Goal: Find specific page/section: Find specific page/section

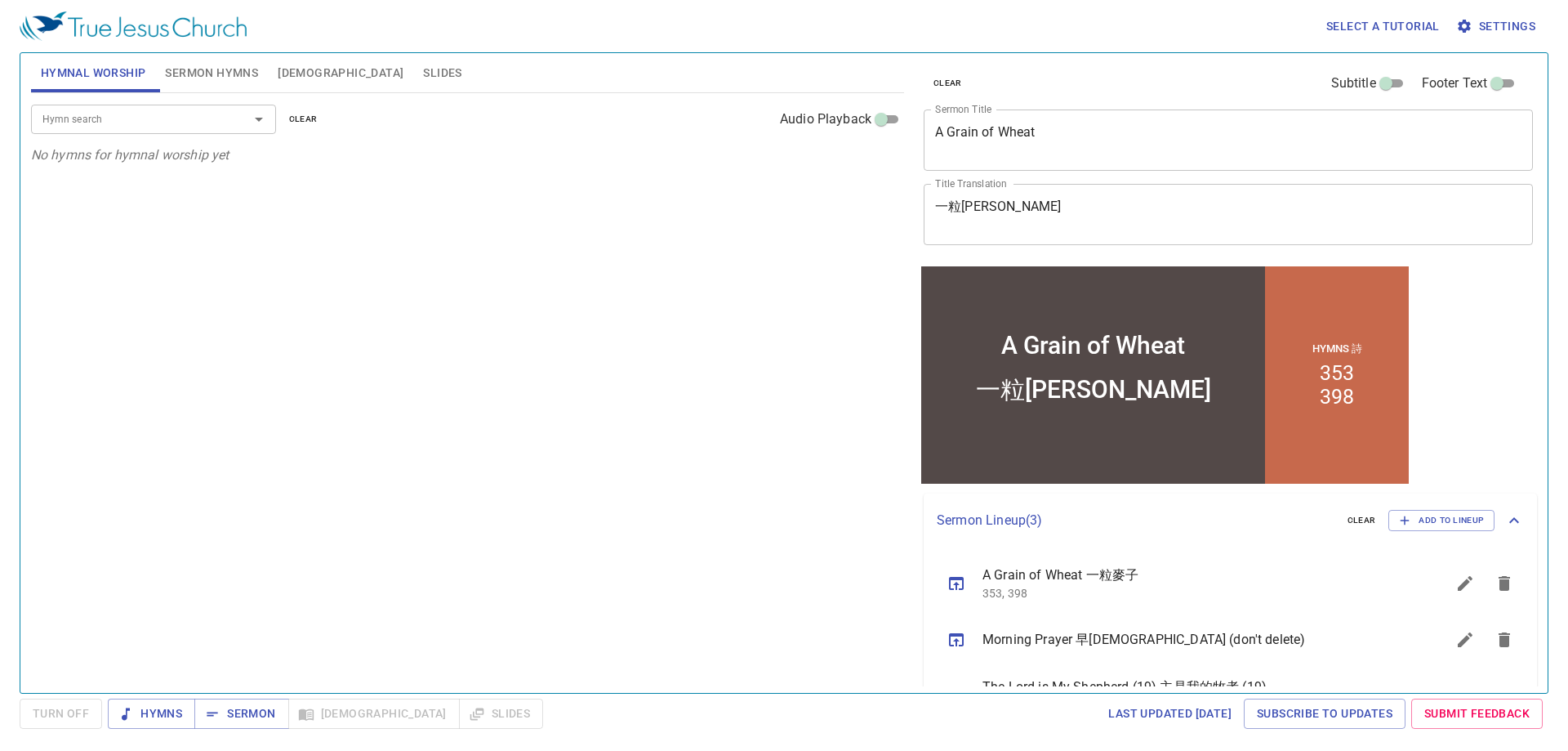
click at [196, 77] on span "Sermon Hymns" at bounding box center [211, 73] width 93 height 21
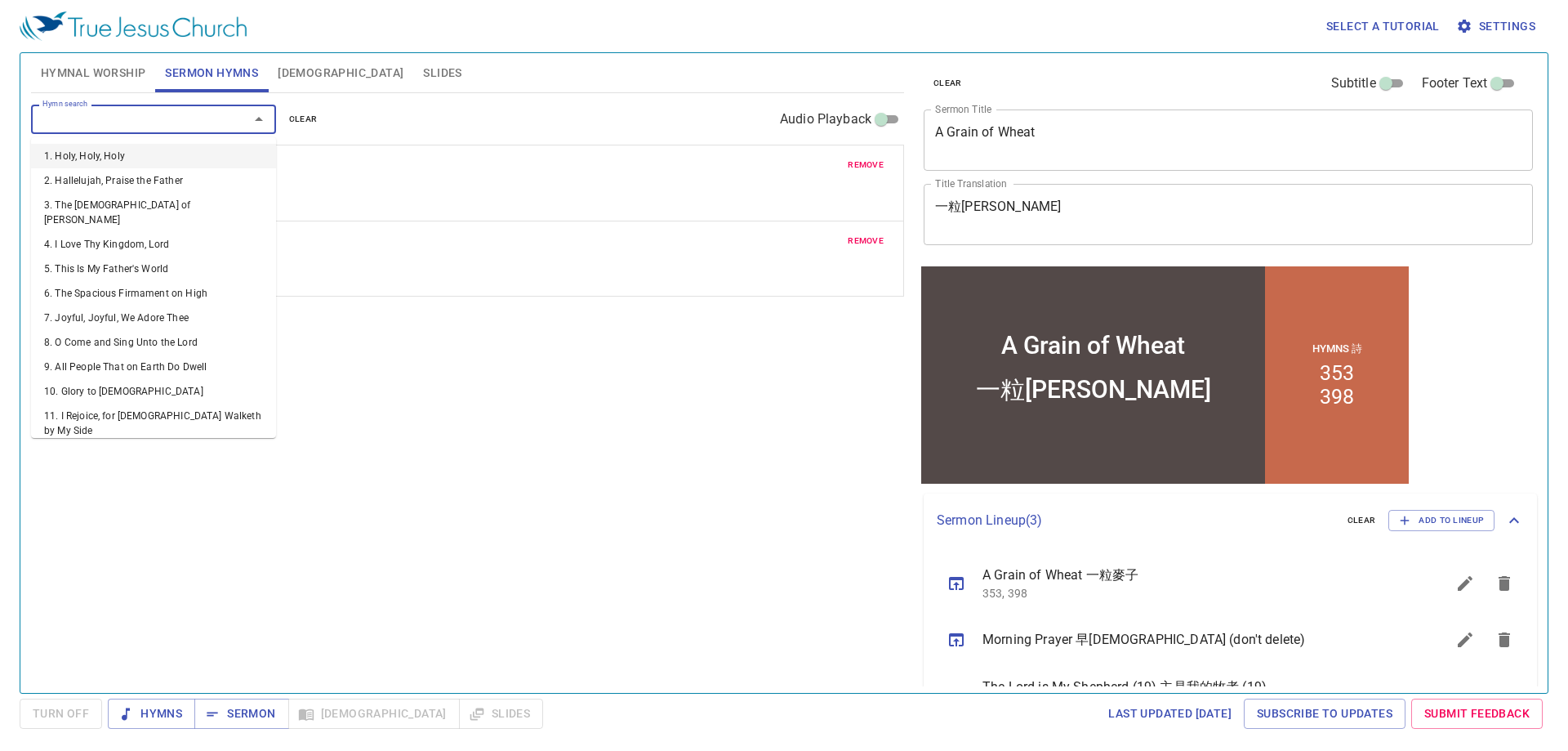
click at [105, 112] on input "Hymn search" at bounding box center [130, 119] width 187 height 19
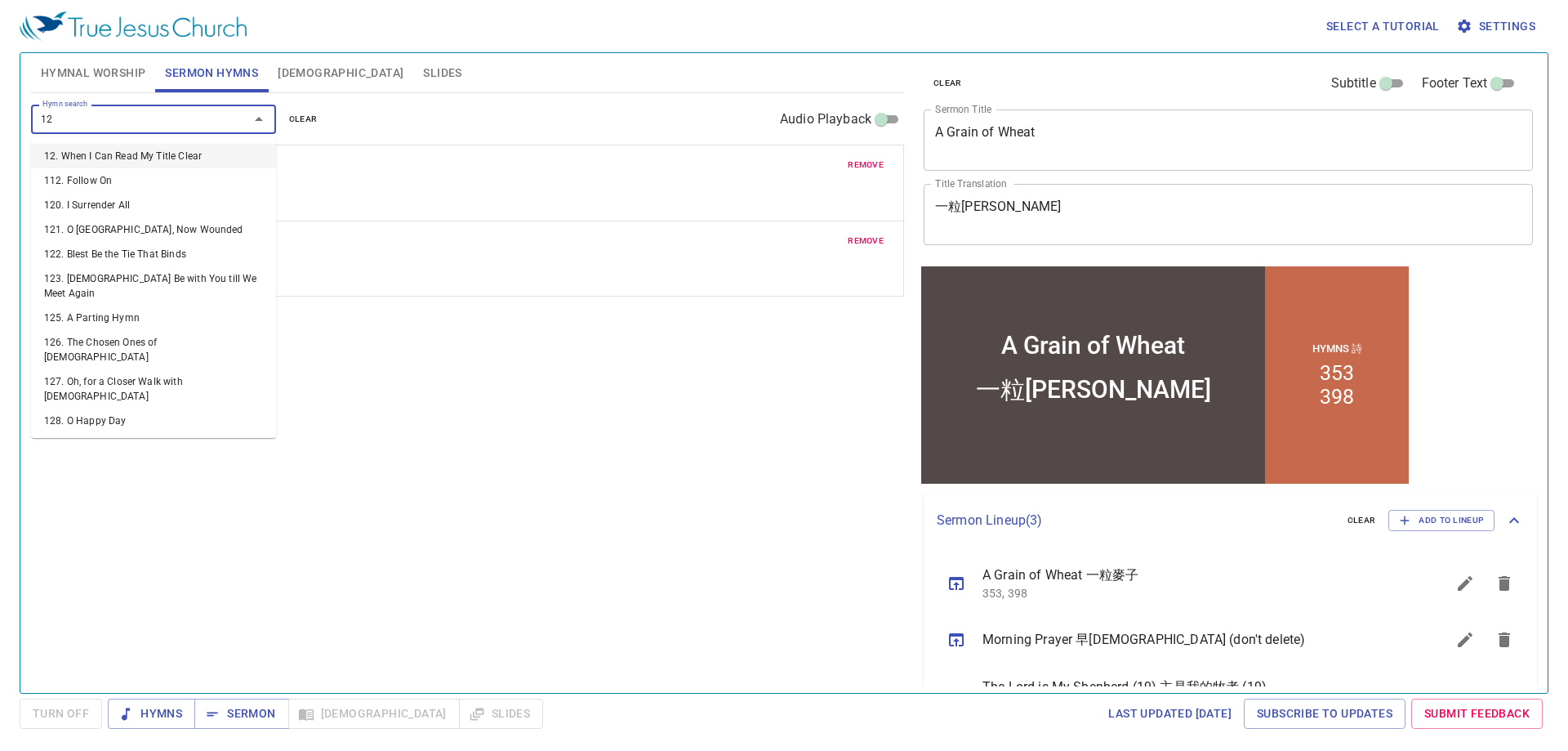
type input "129"
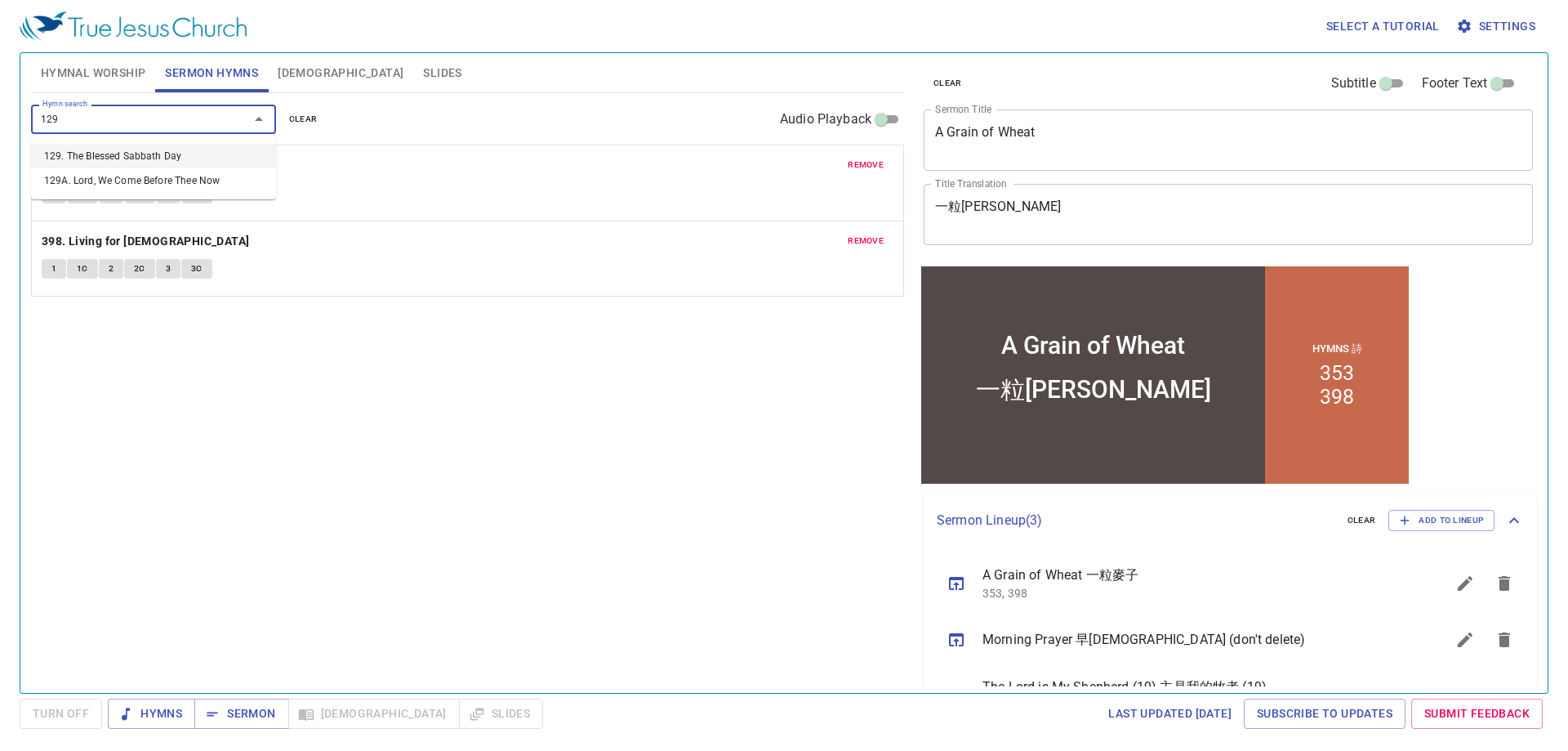
click at [147, 158] on li "129. The Blessed Sabbath Day" at bounding box center [154, 156] width 245 height 25
click at [102, 74] on span "Hymnal Worship" at bounding box center [93, 73] width 106 height 21
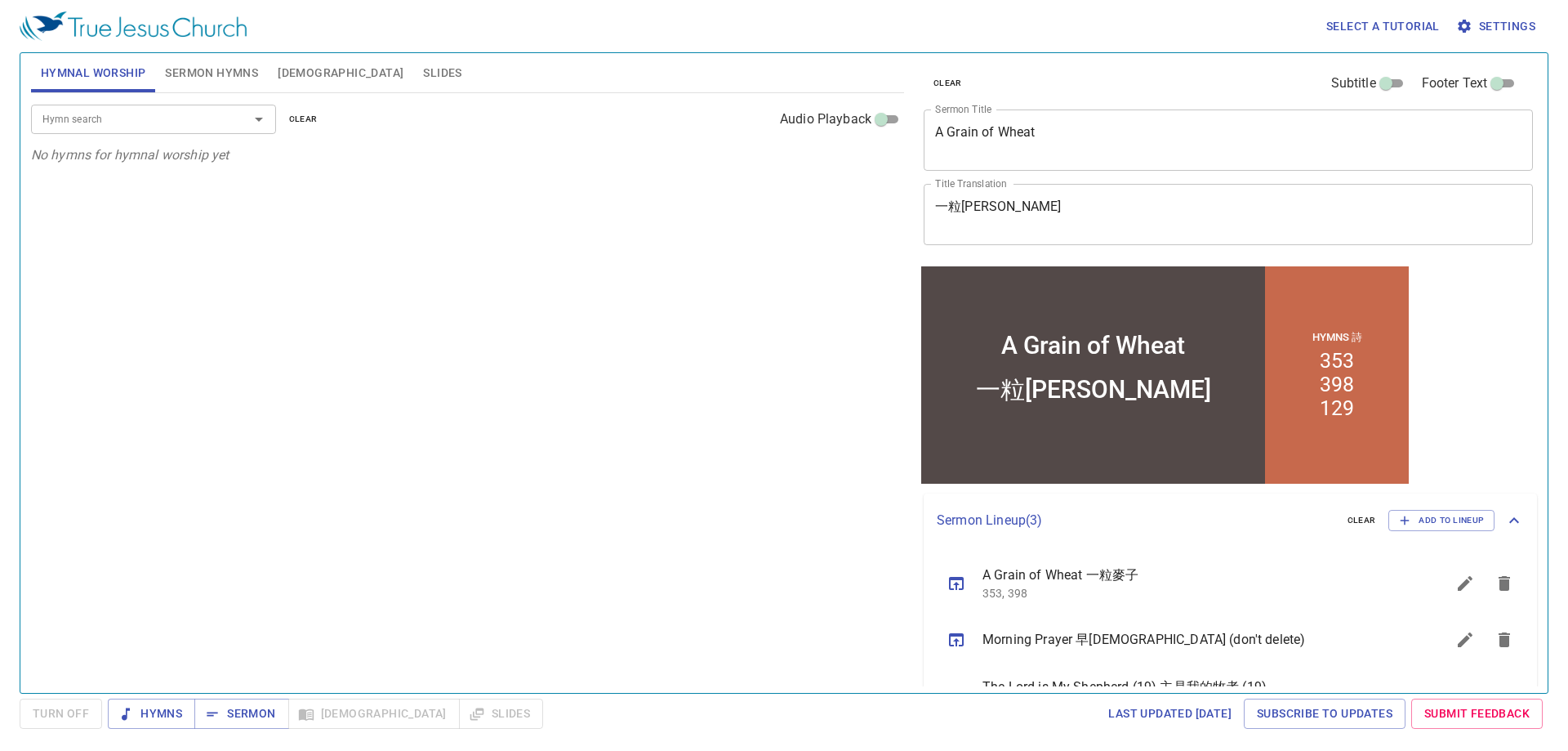
click at [135, 103] on div "Hymn search Hymn search clear Audio Playback" at bounding box center [467, 119] width 873 height 52
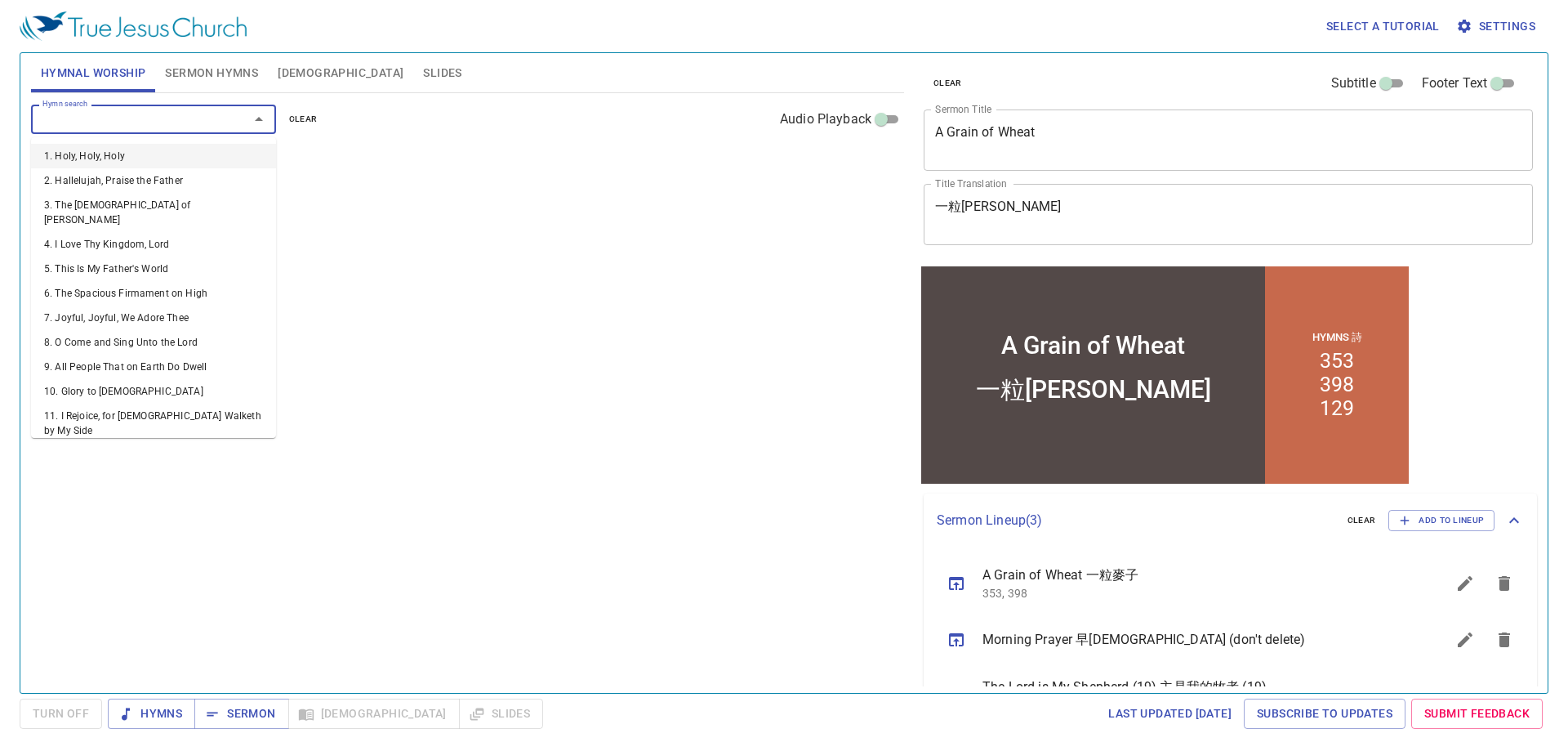
click at [147, 117] on input "Hymn search" at bounding box center [130, 119] width 187 height 19
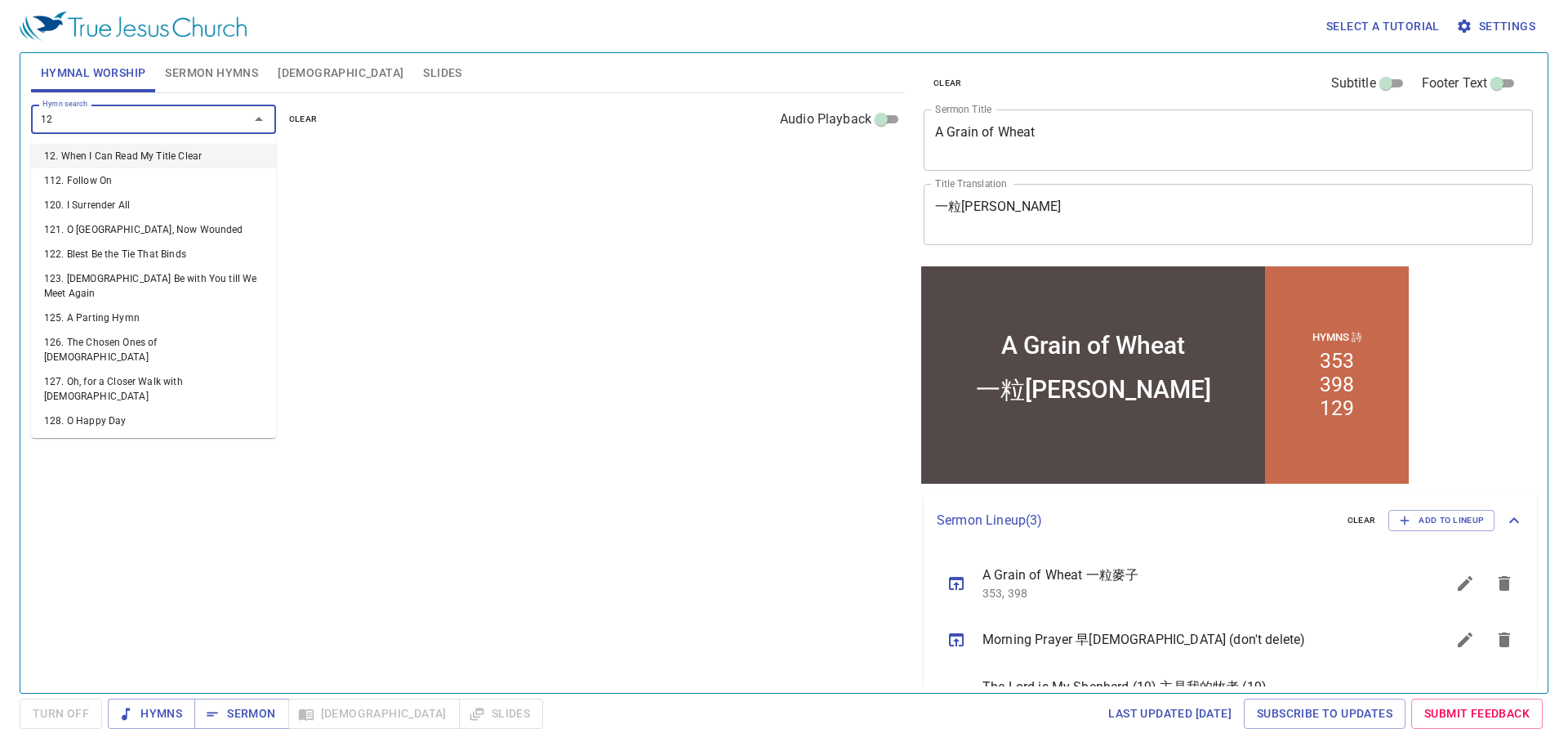
type input "129"
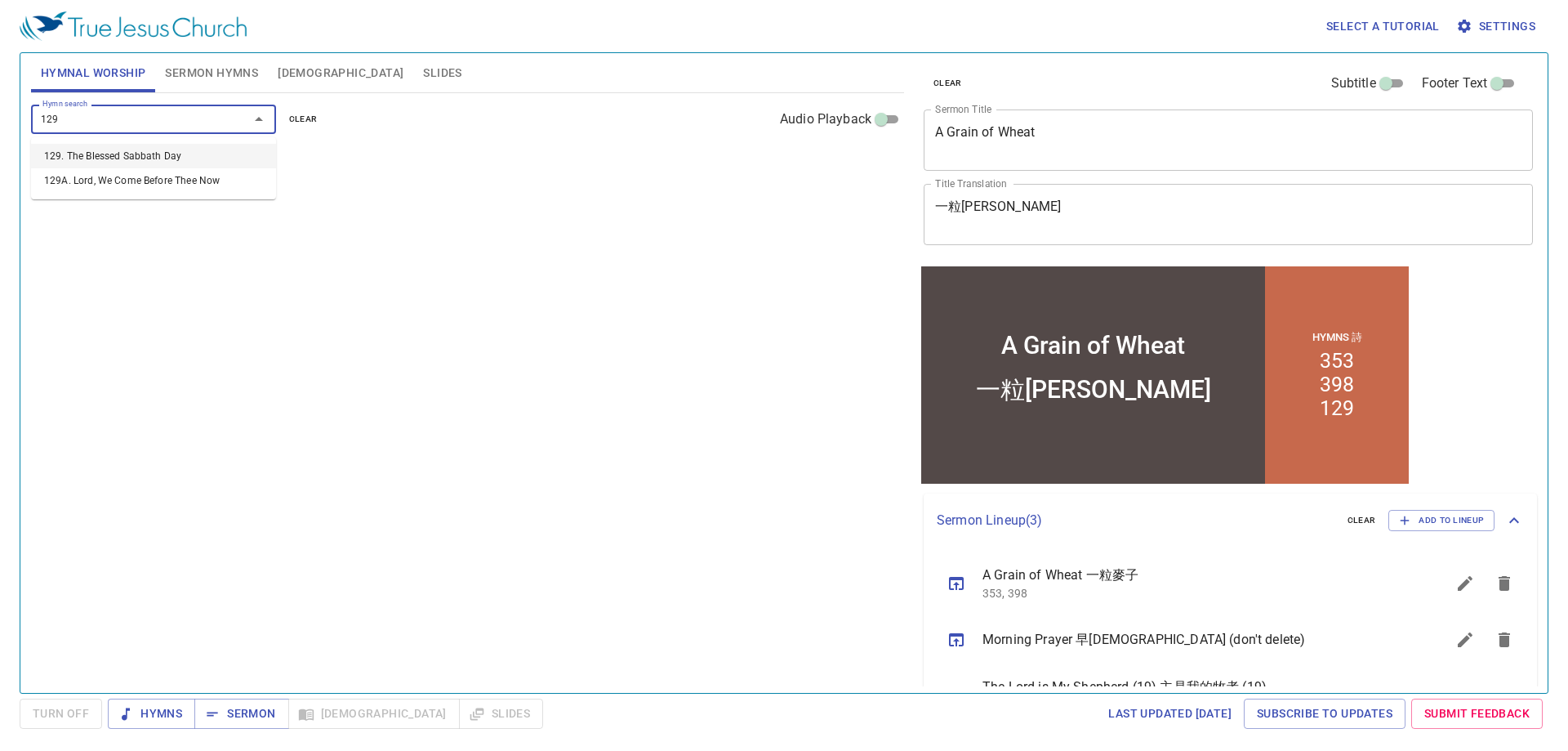
click at [269, 151] on li "129. The Blessed Sabbath Day" at bounding box center [154, 156] width 245 height 25
click at [52, 195] on span "1" at bounding box center [54, 193] width 5 height 15
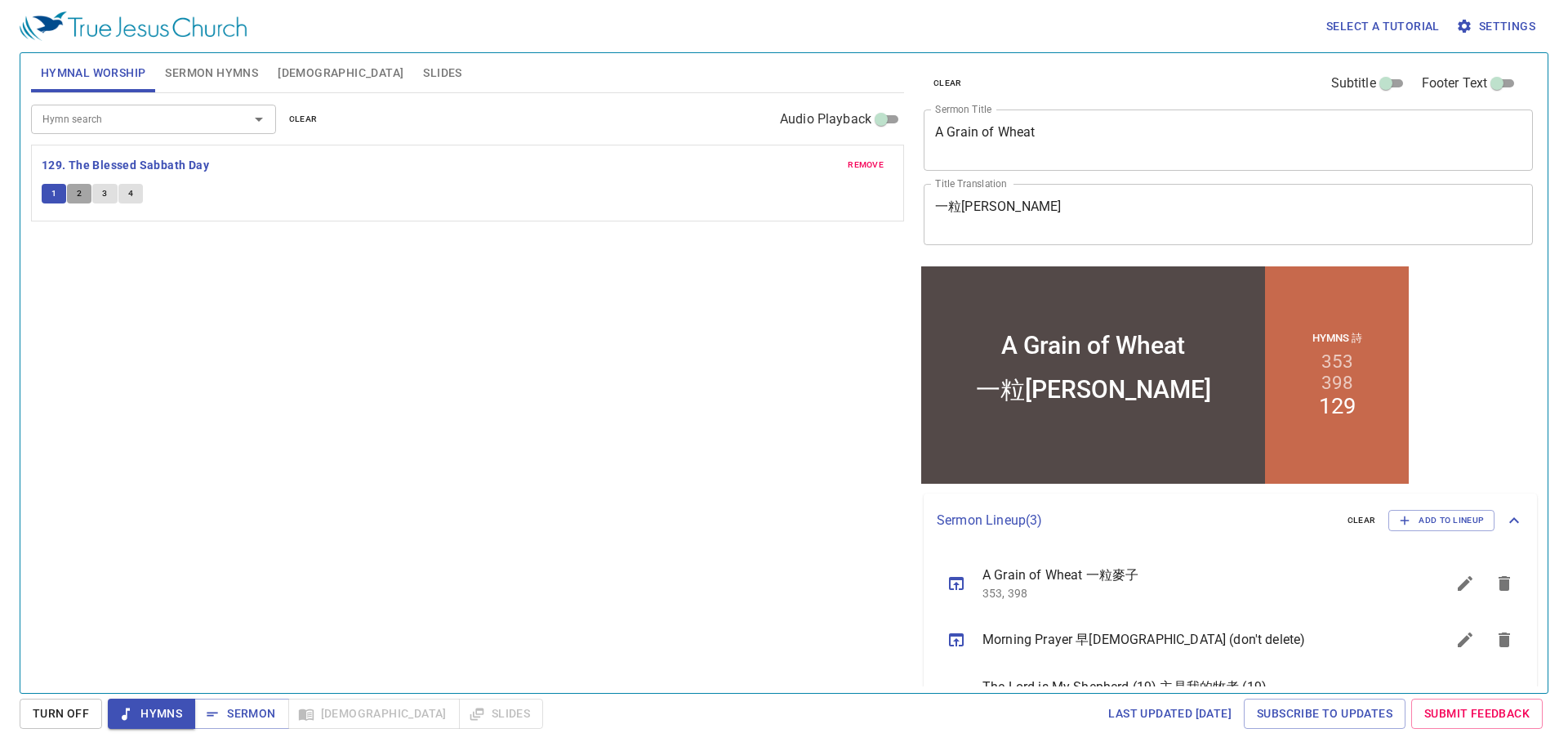
click at [79, 193] on span "2" at bounding box center [79, 193] width 5 height 15
click at [108, 194] on button "3" at bounding box center [105, 194] width 25 height 20
click at [129, 189] on span "4" at bounding box center [130, 193] width 5 height 15
click at [80, 170] on b "129. The Blessed Sabbath Day" at bounding box center [125, 165] width 168 height 21
click at [423, 74] on span "Slides" at bounding box center [442, 73] width 38 height 21
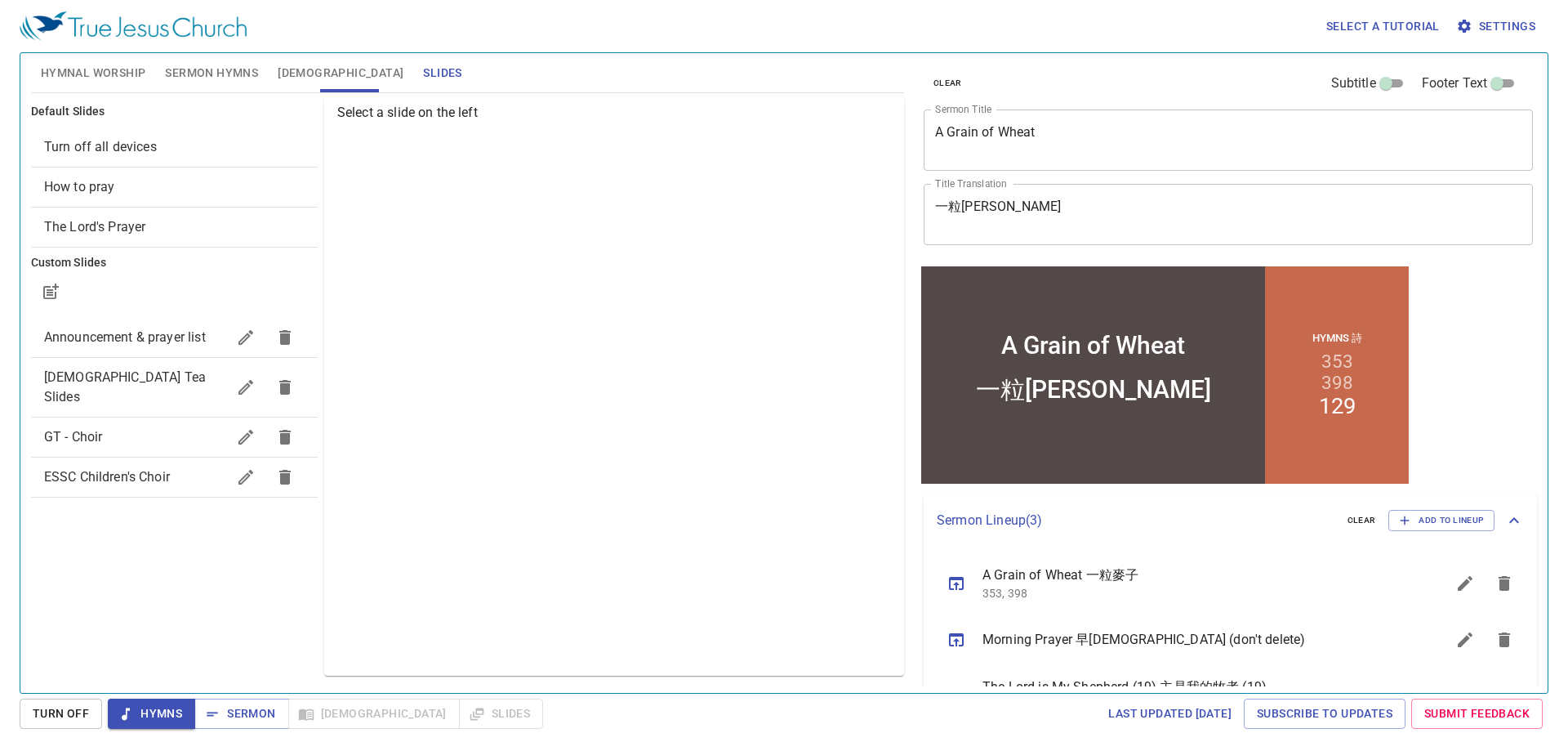
click at [163, 339] on span "Announcement & prayer list" at bounding box center [125, 337] width 162 height 16
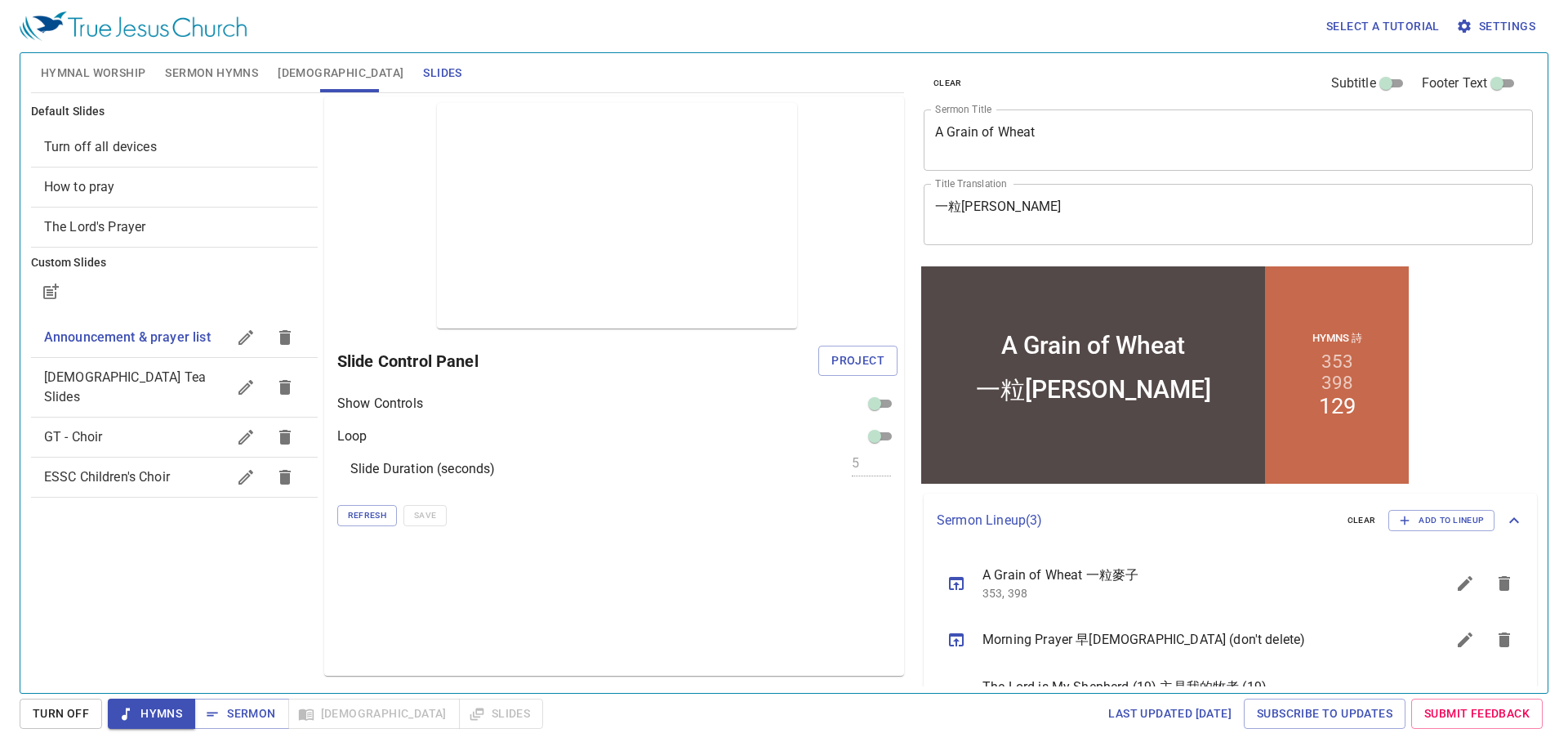
click at [111, 80] on span "Hymnal Worship" at bounding box center [93, 73] width 106 height 21
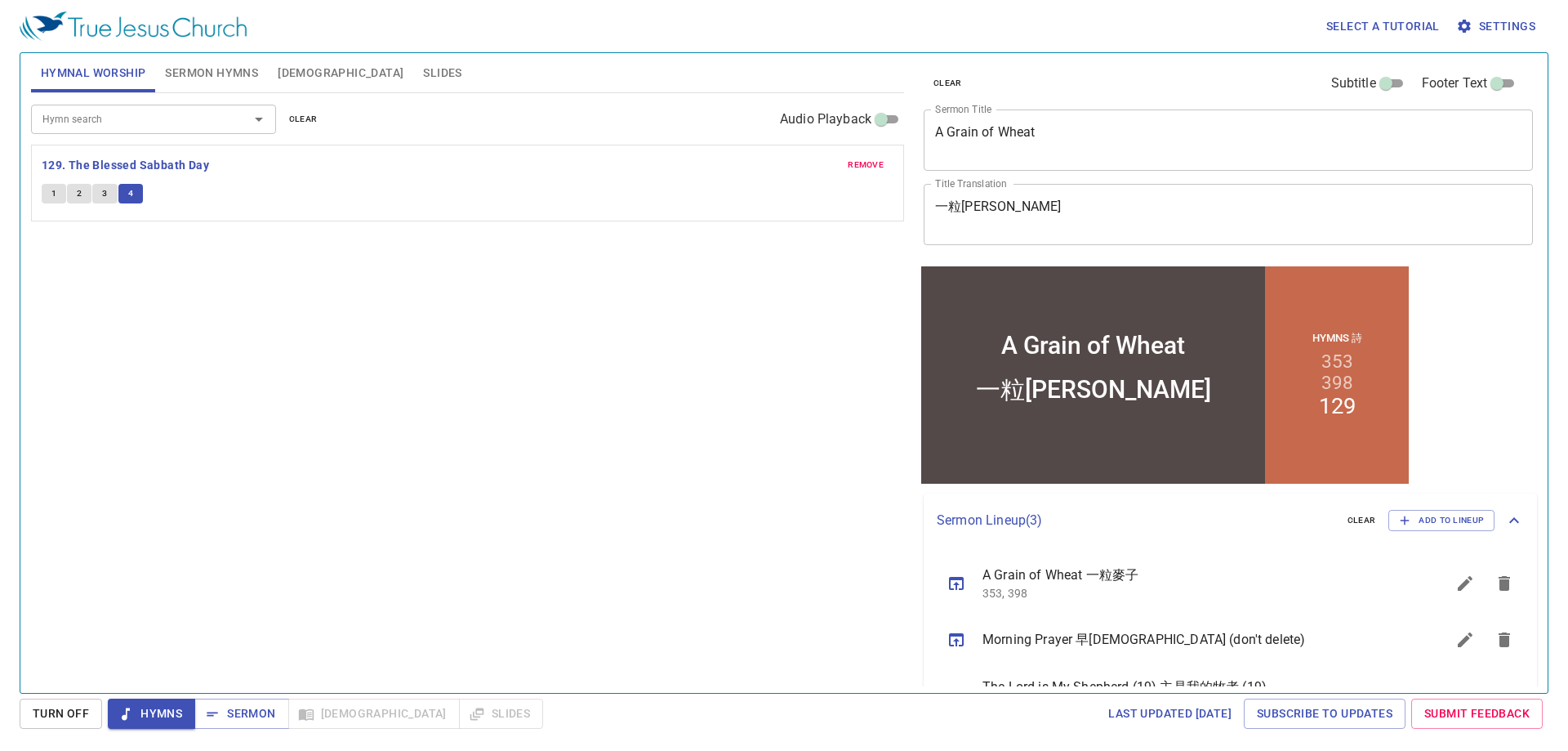
click at [850, 164] on span "remove" at bounding box center [866, 165] width 36 height 15
click at [148, 131] on div "Hymn search" at bounding box center [154, 119] width 245 height 29
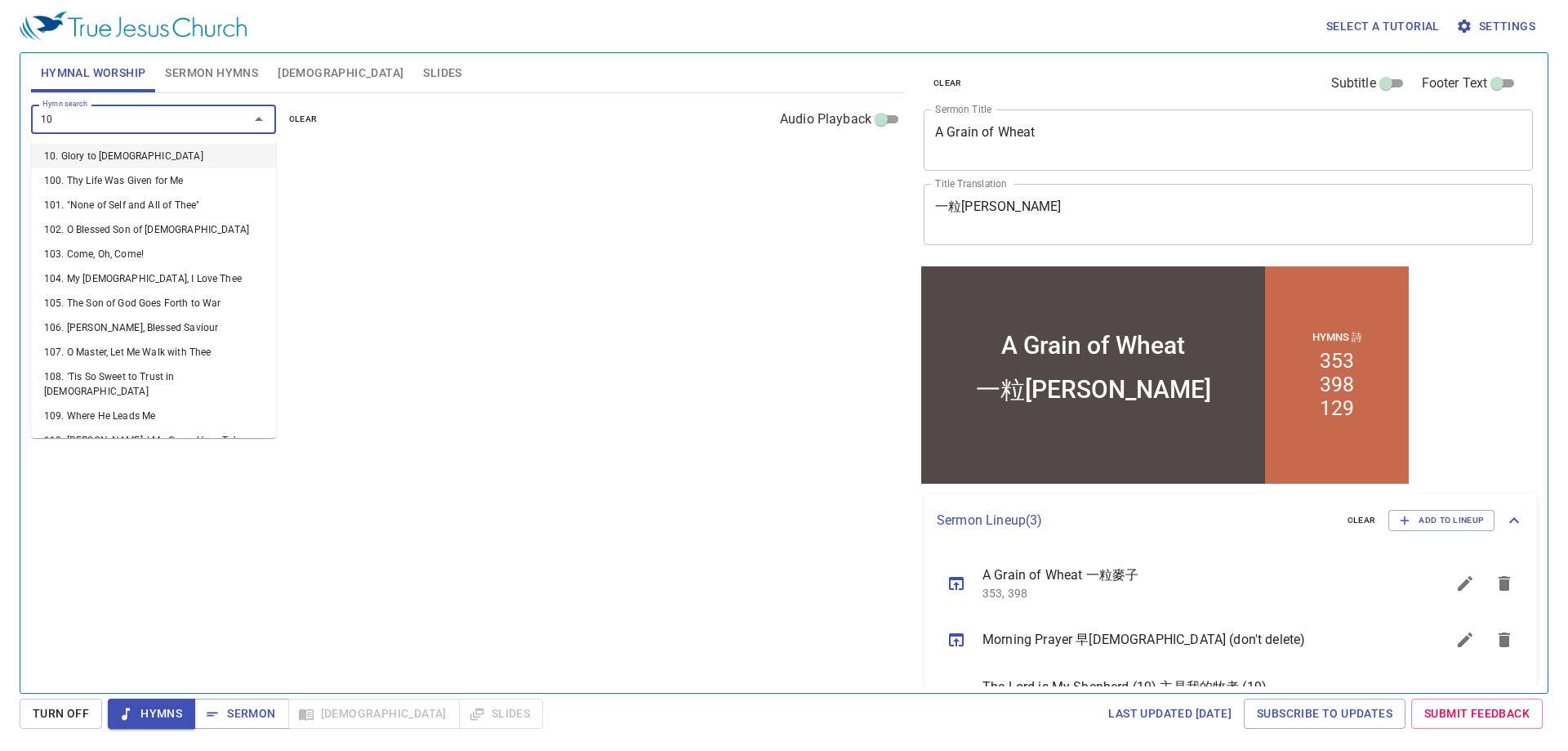
type input "109"
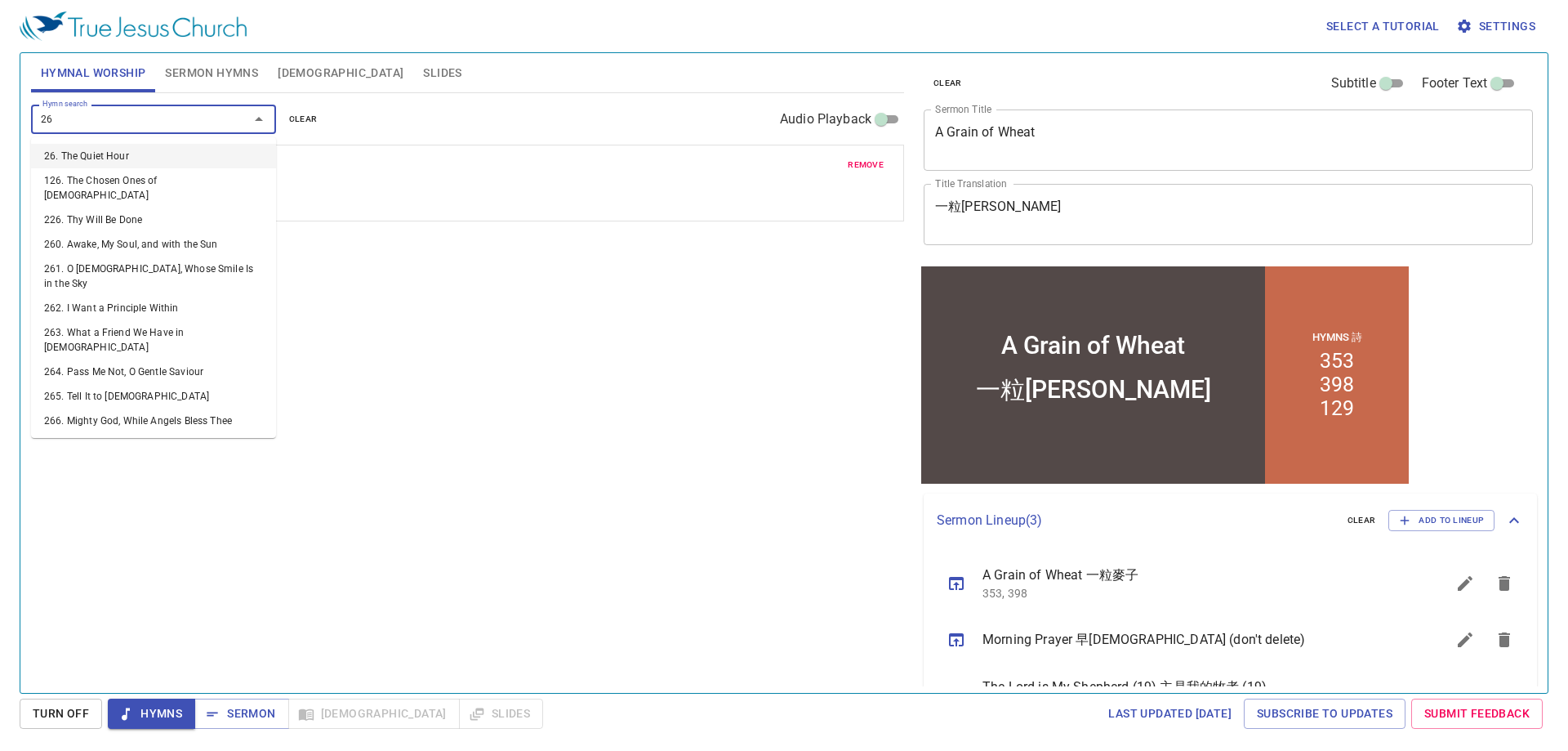
type input "263"
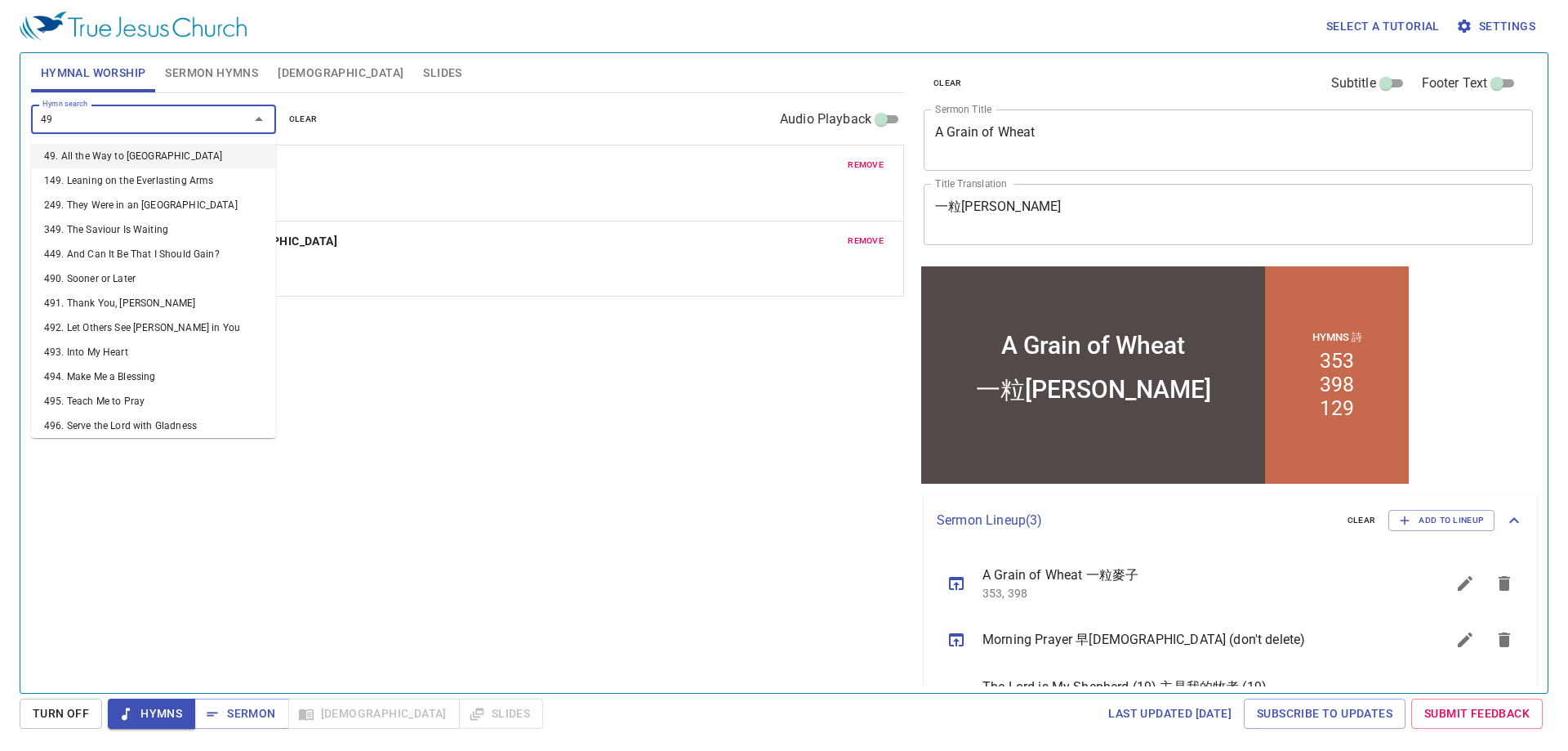
type input "498"
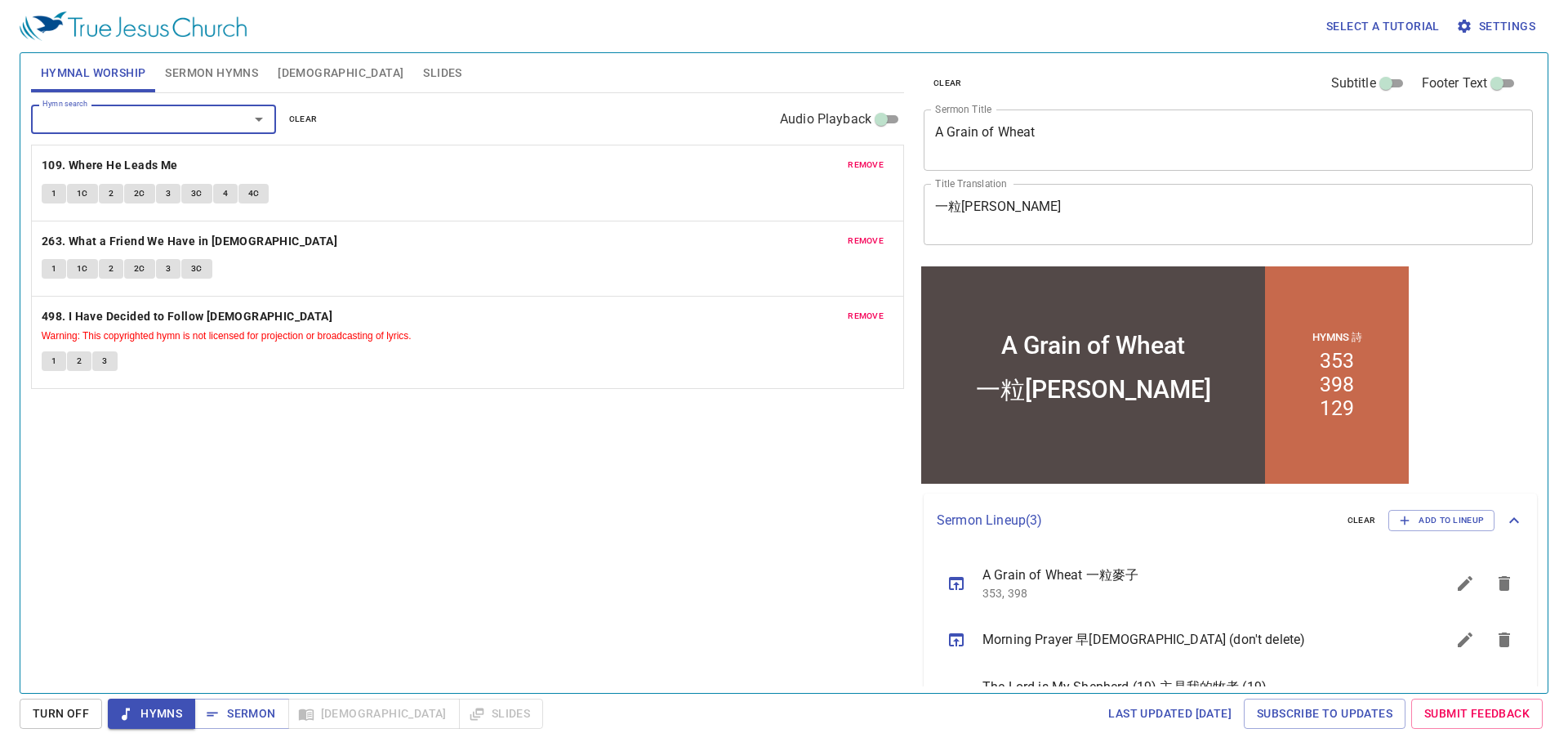
click at [413, 70] on button "Slides" at bounding box center [442, 72] width 58 height 39
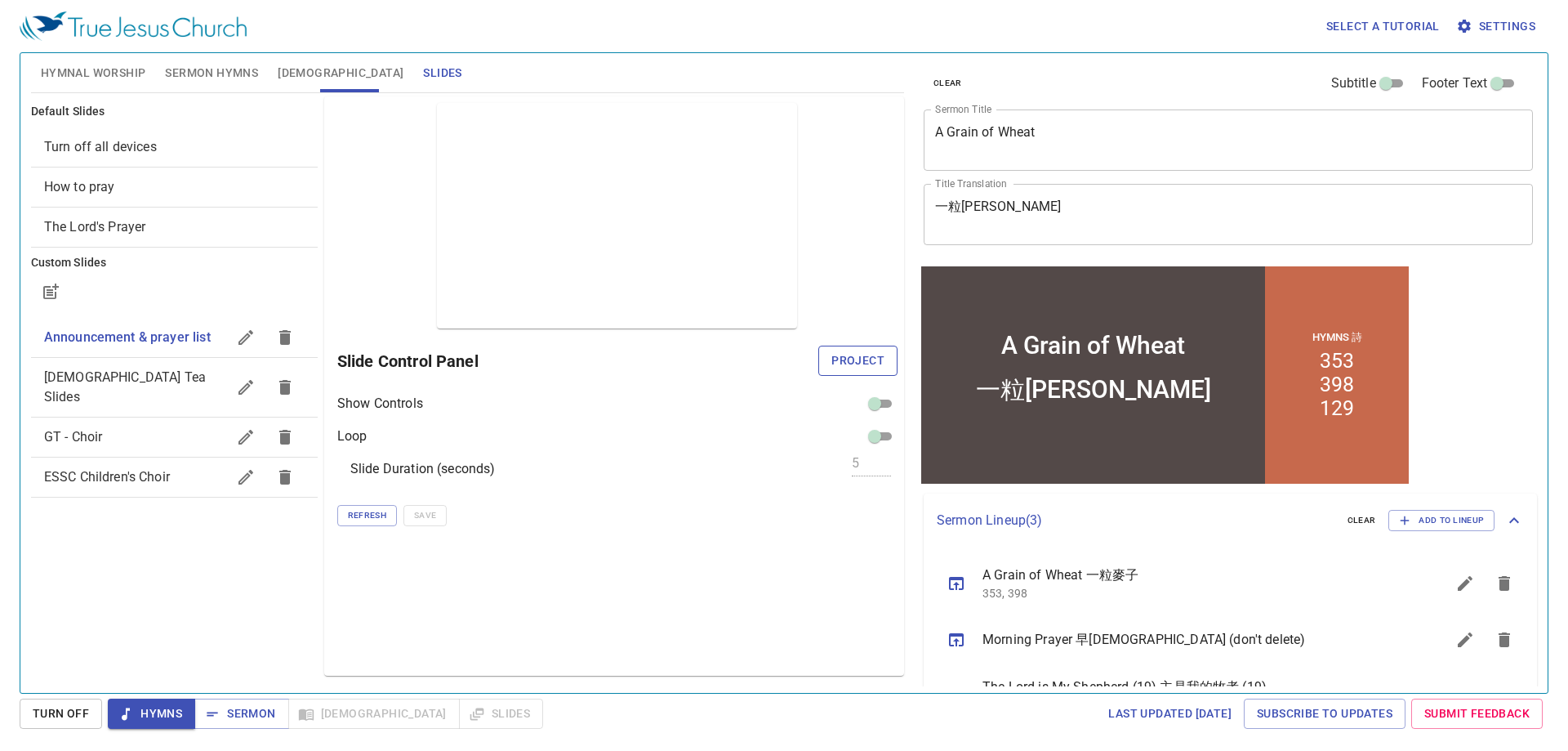
click at [854, 365] on span "Project" at bounding box center [858, 360] width 53 height 21
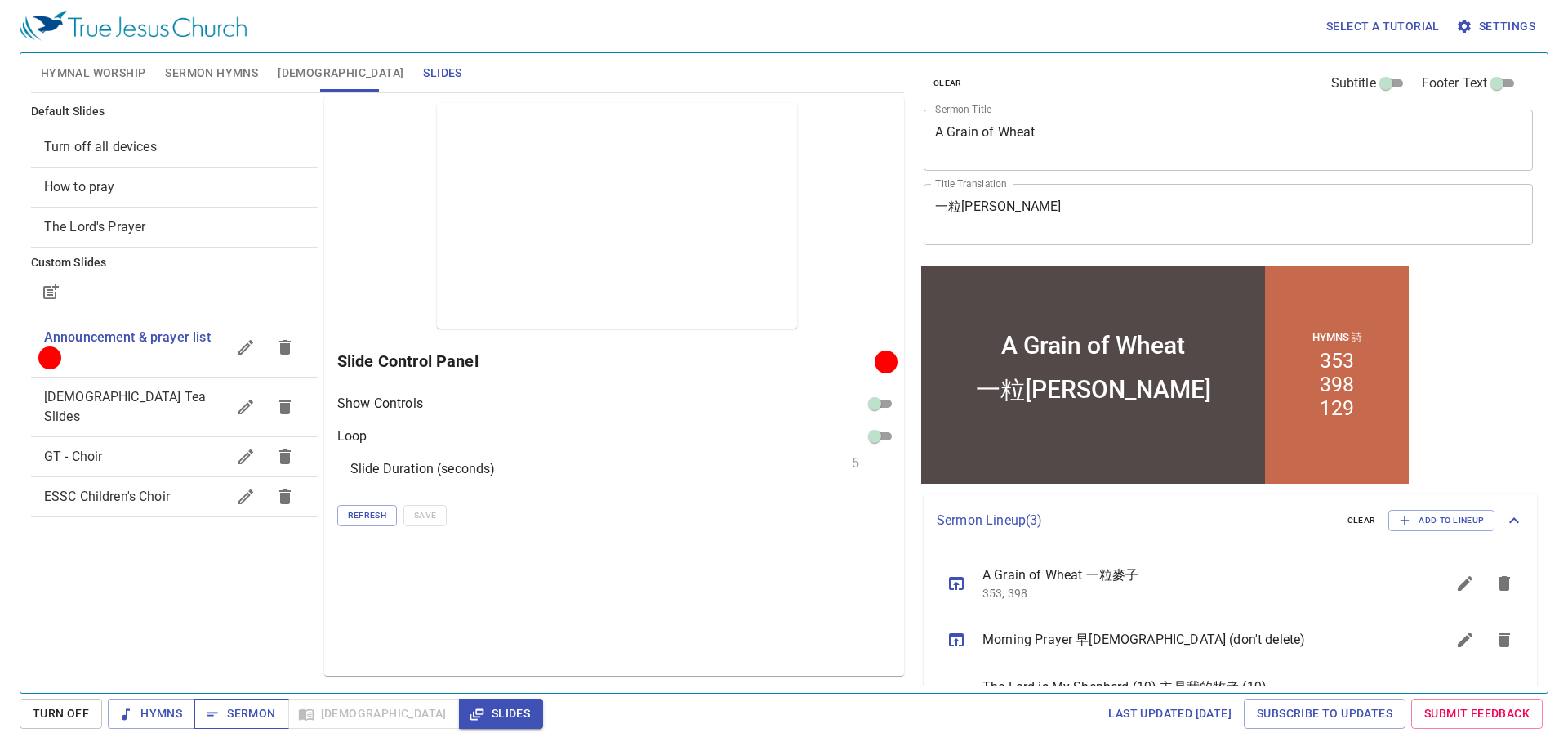
click at [241, 717] on span "Sermon" at bounding box center [241, 714] width 68 height 21
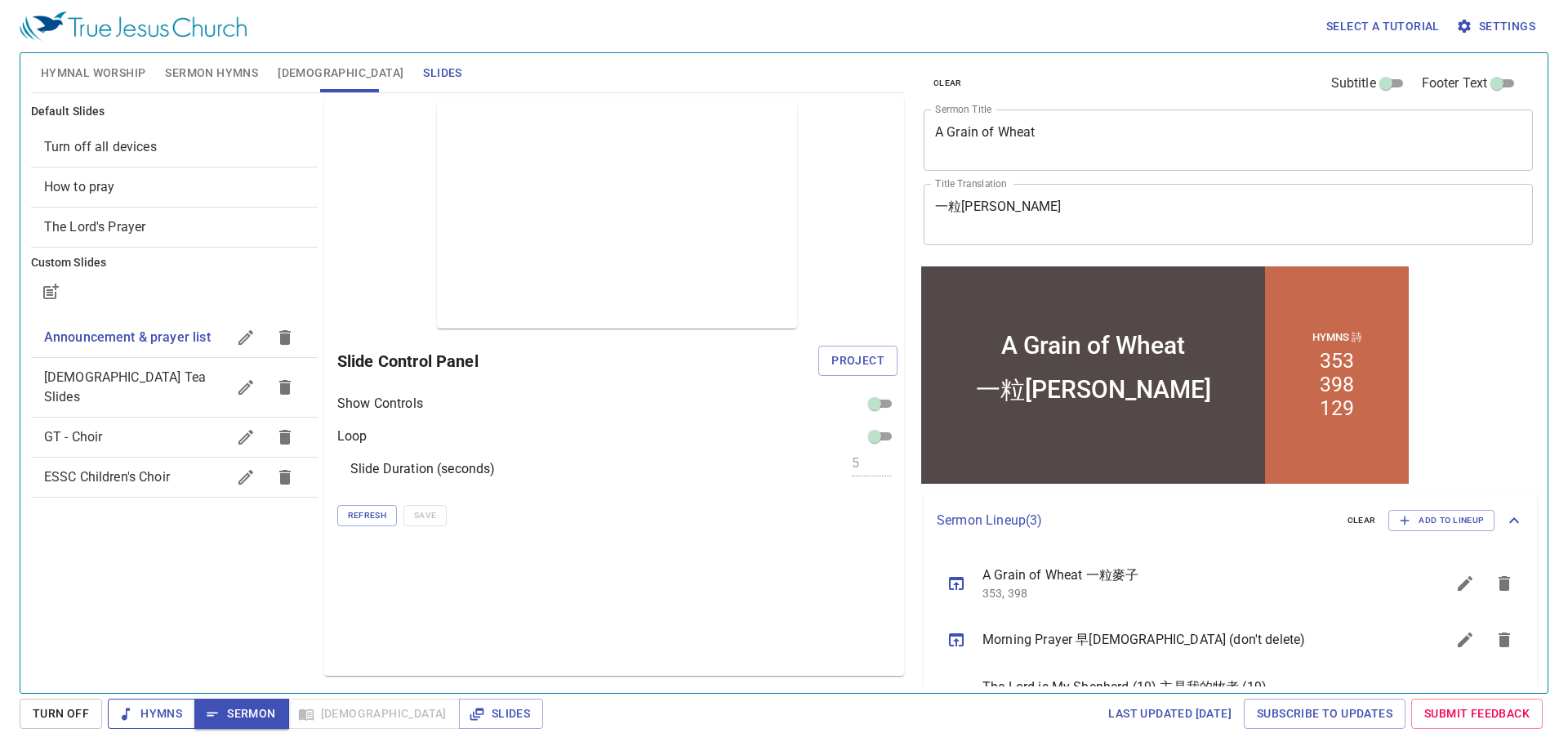
click at [0, 0] on span "Hymns" at bounding box center [0, 0] width 0 height 0
click at [116, 64] on span "Hymnal Worship" at bounding box center [93, 73] width 106 height 21
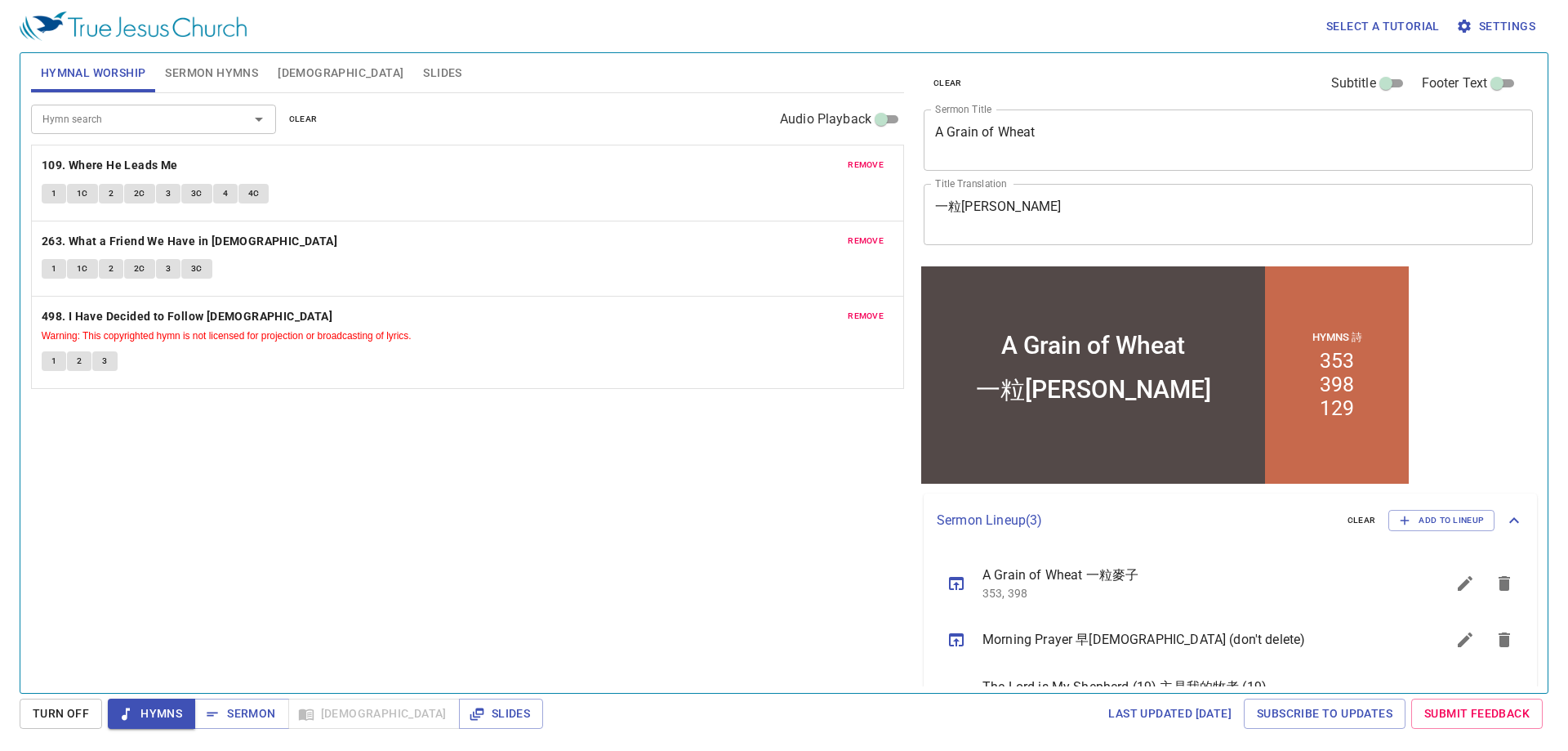
click at [190, 70] on span "Sermon Hymns" at bounding box center [211, 73] width 93 height 21
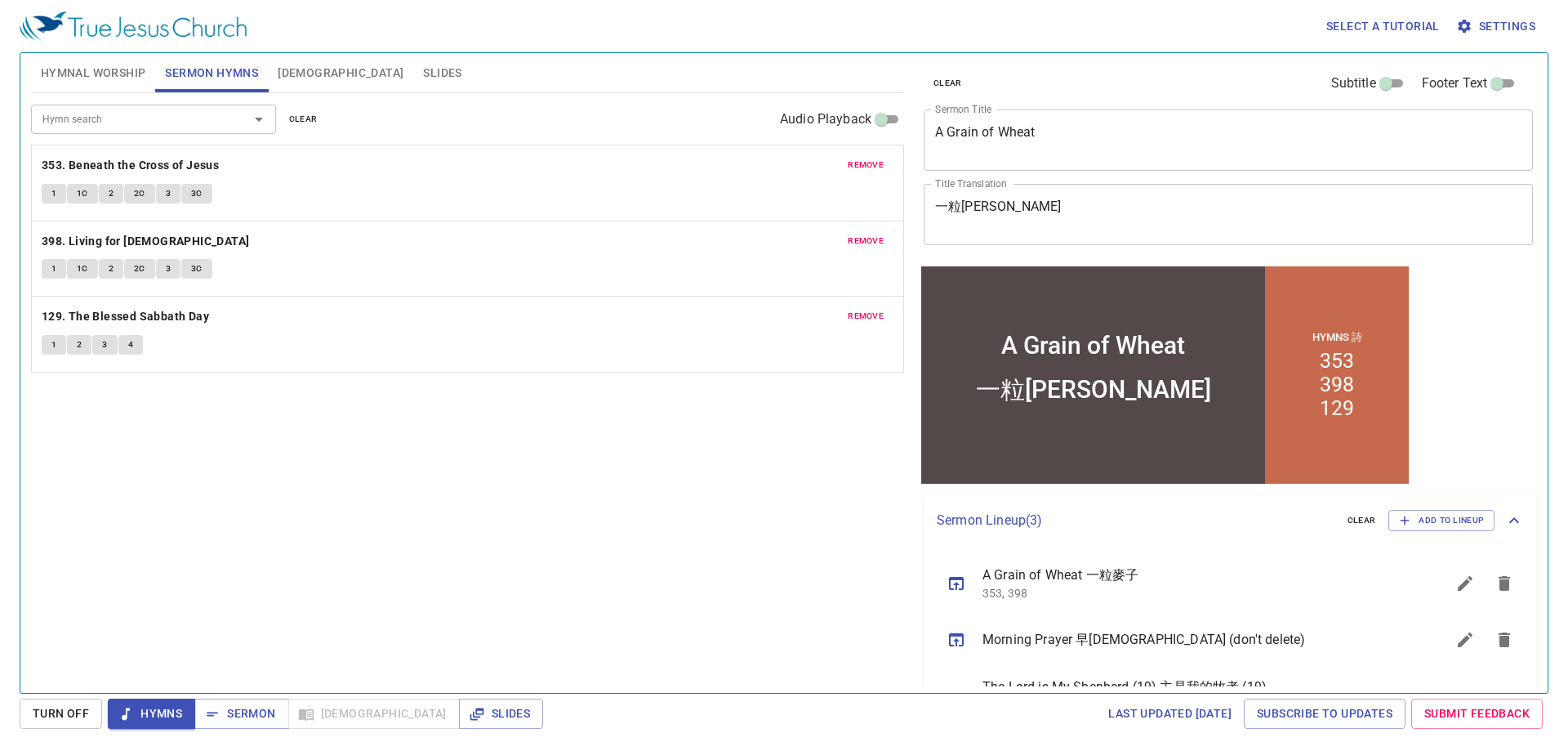
click at [874, 164] on span "remove" at bounding box center [866, 165] width 36 height 15
click at [855, 239] on span "remove" at bounding box center [866, 241] width 36 height 15
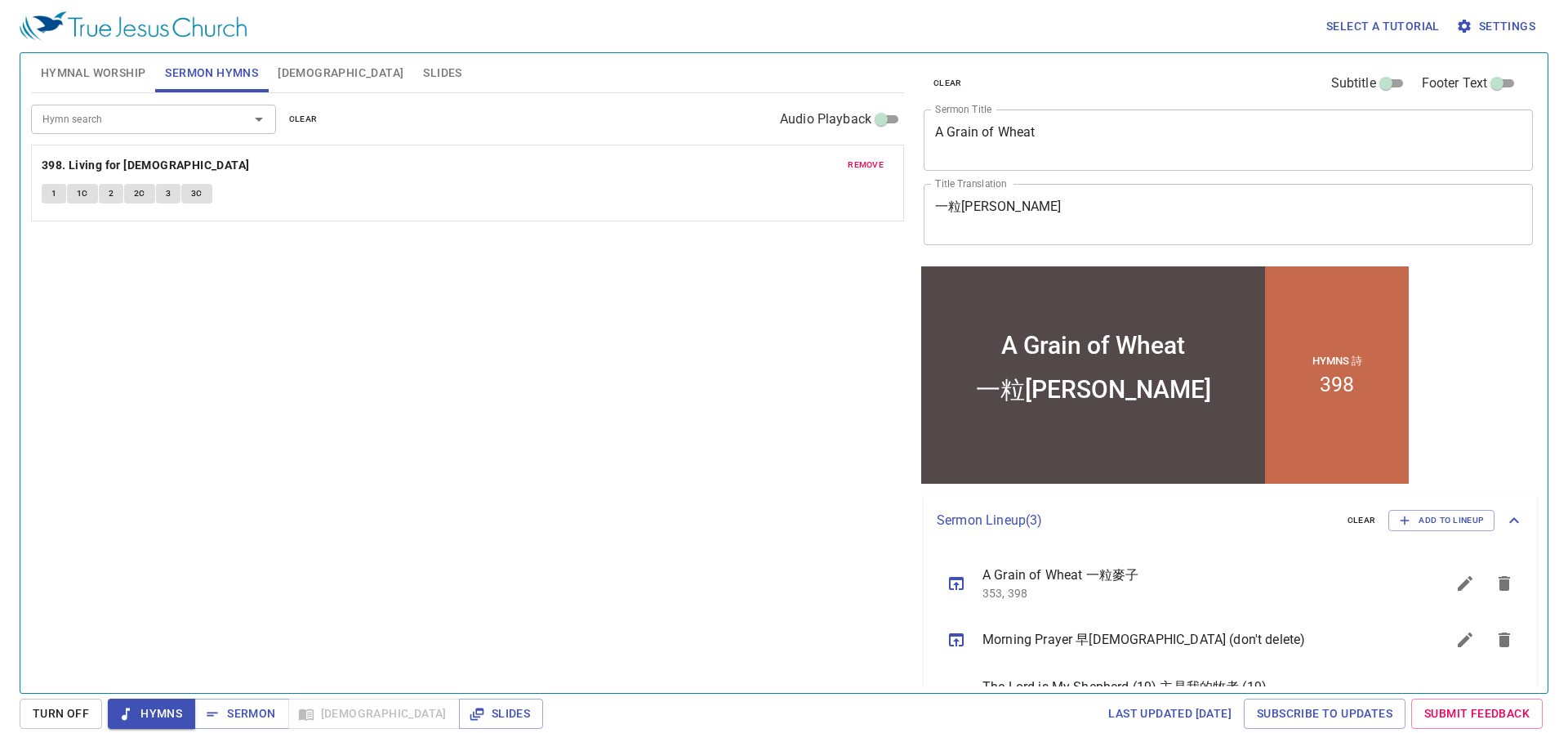
click at [65, 72] on span "Hymnal Worship" at bounding box center [93, 73] width 106 height 21
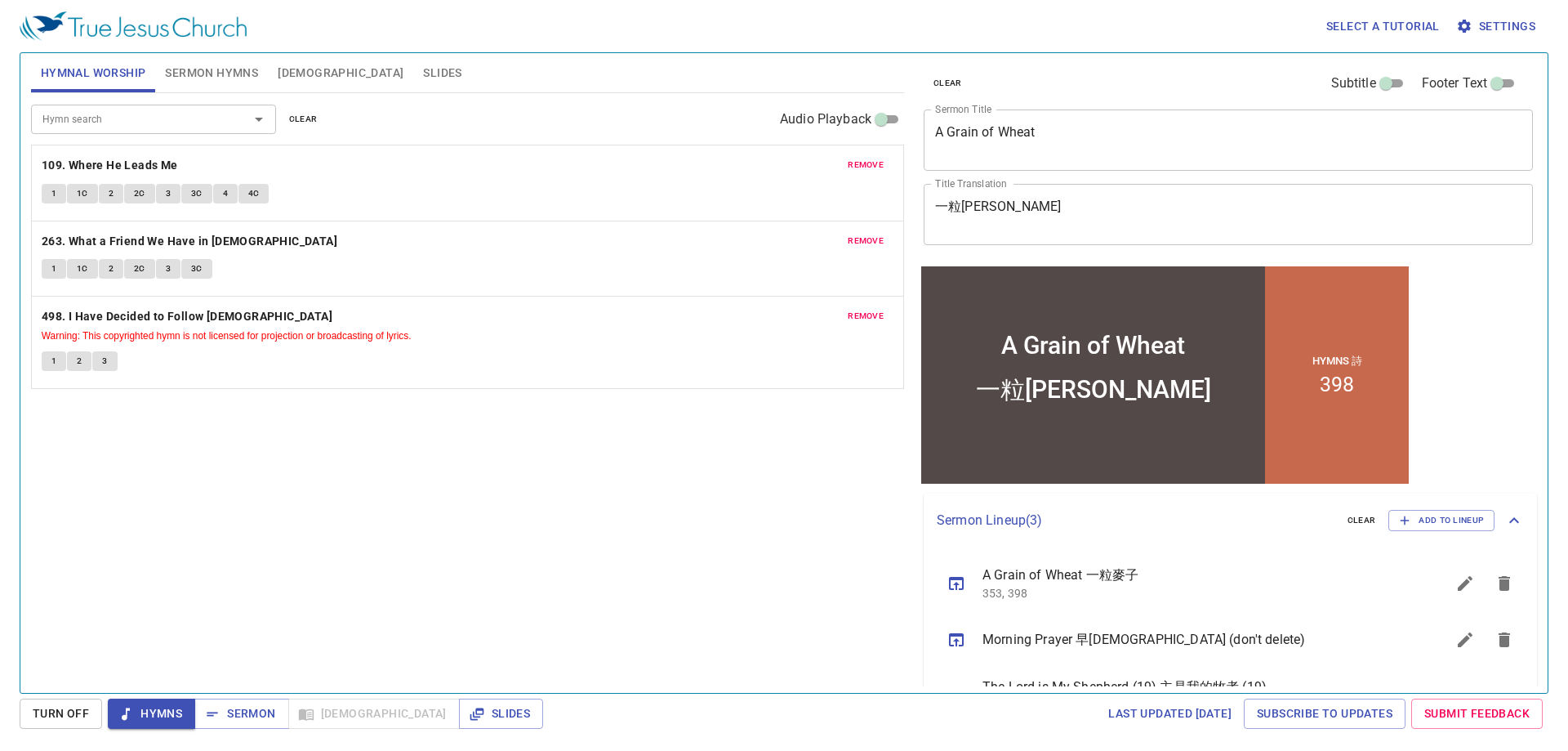
click at [202, 78] on span "Sermon Hymns" at bounding box center [211, 73] width 93 height 21
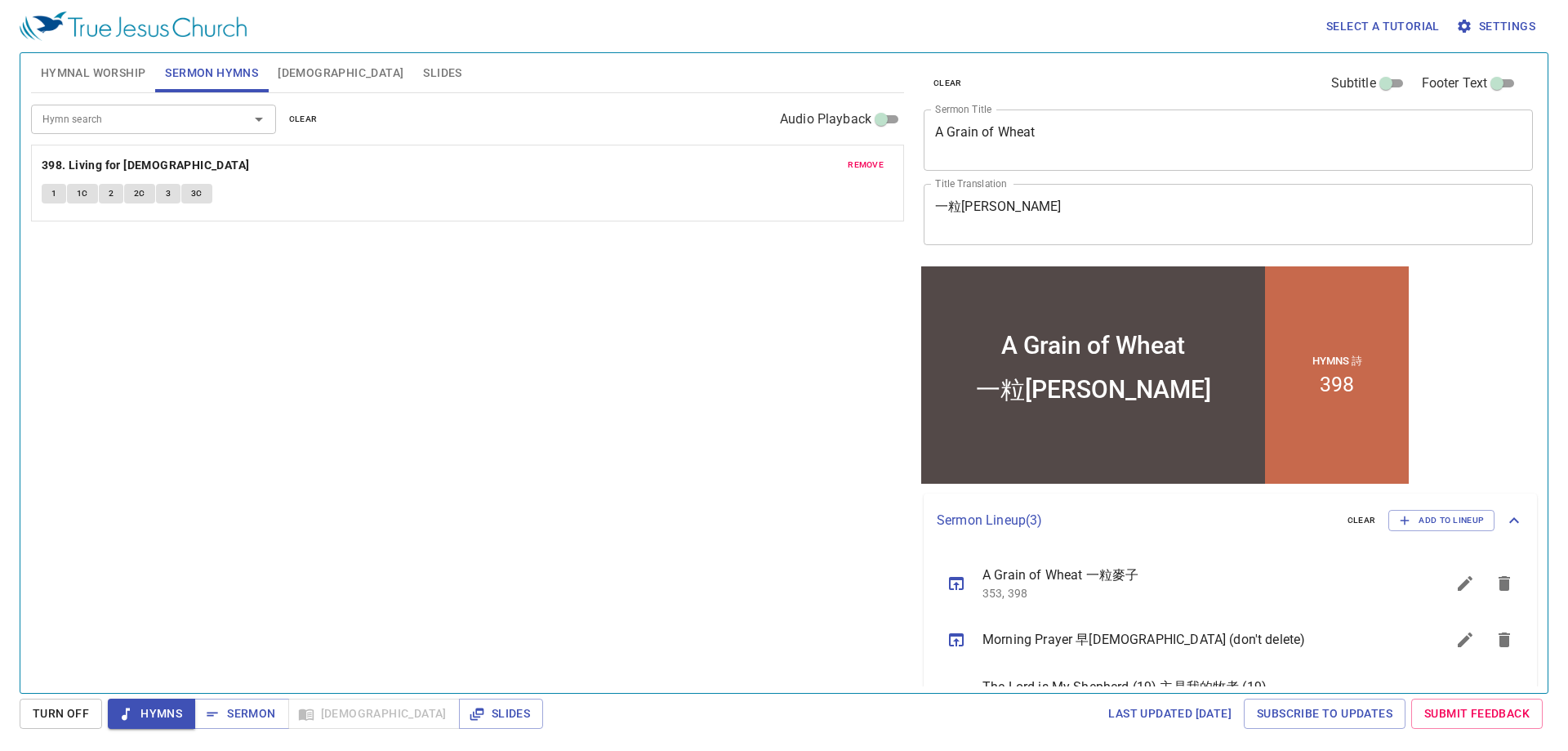
click at [107, 63] on span "Hymnal Worship" at bounding box center [93, 73] width 106 height 21
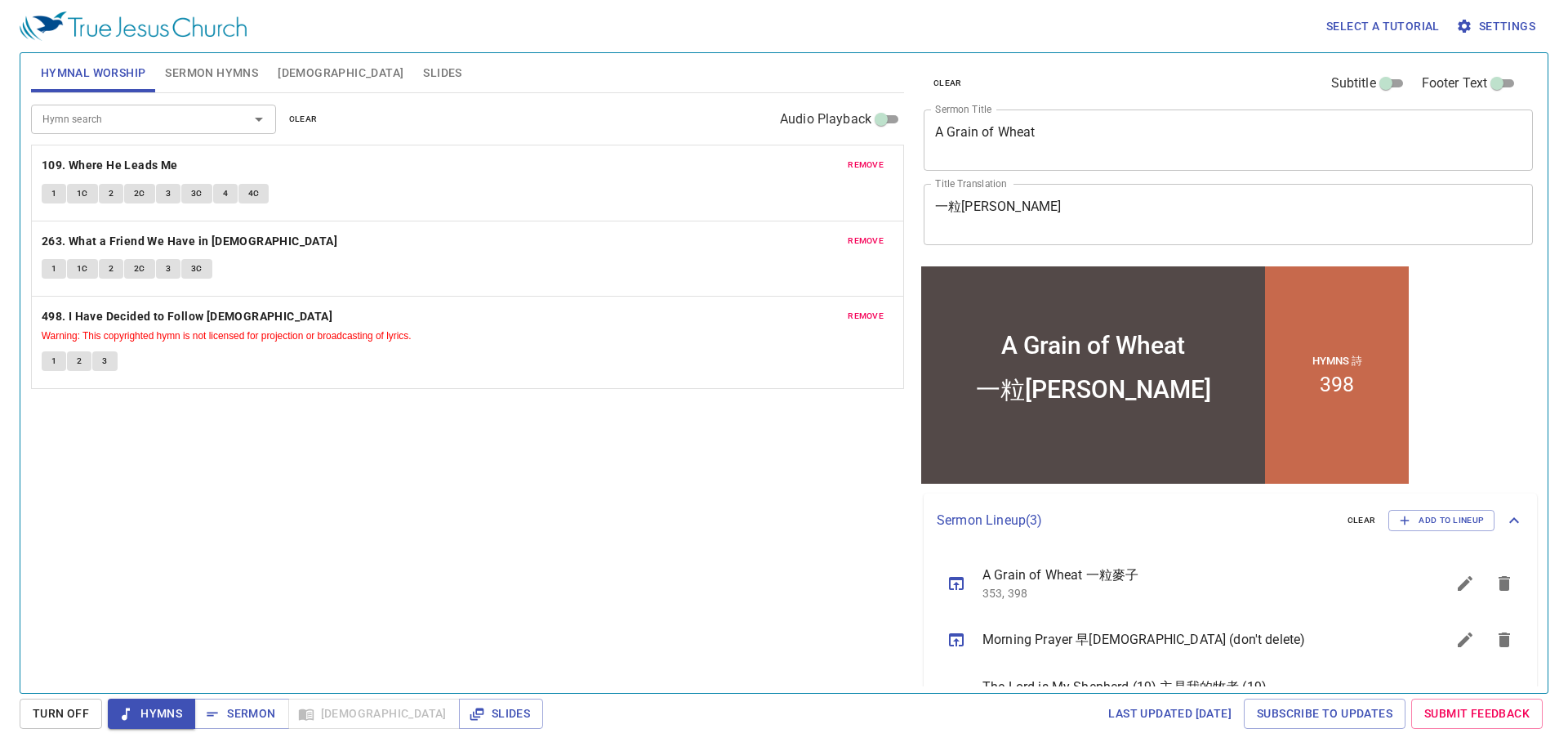
click at [197, 64] on span "Sermon Hymns" at bounding box center [211, 73] width 93 height 21
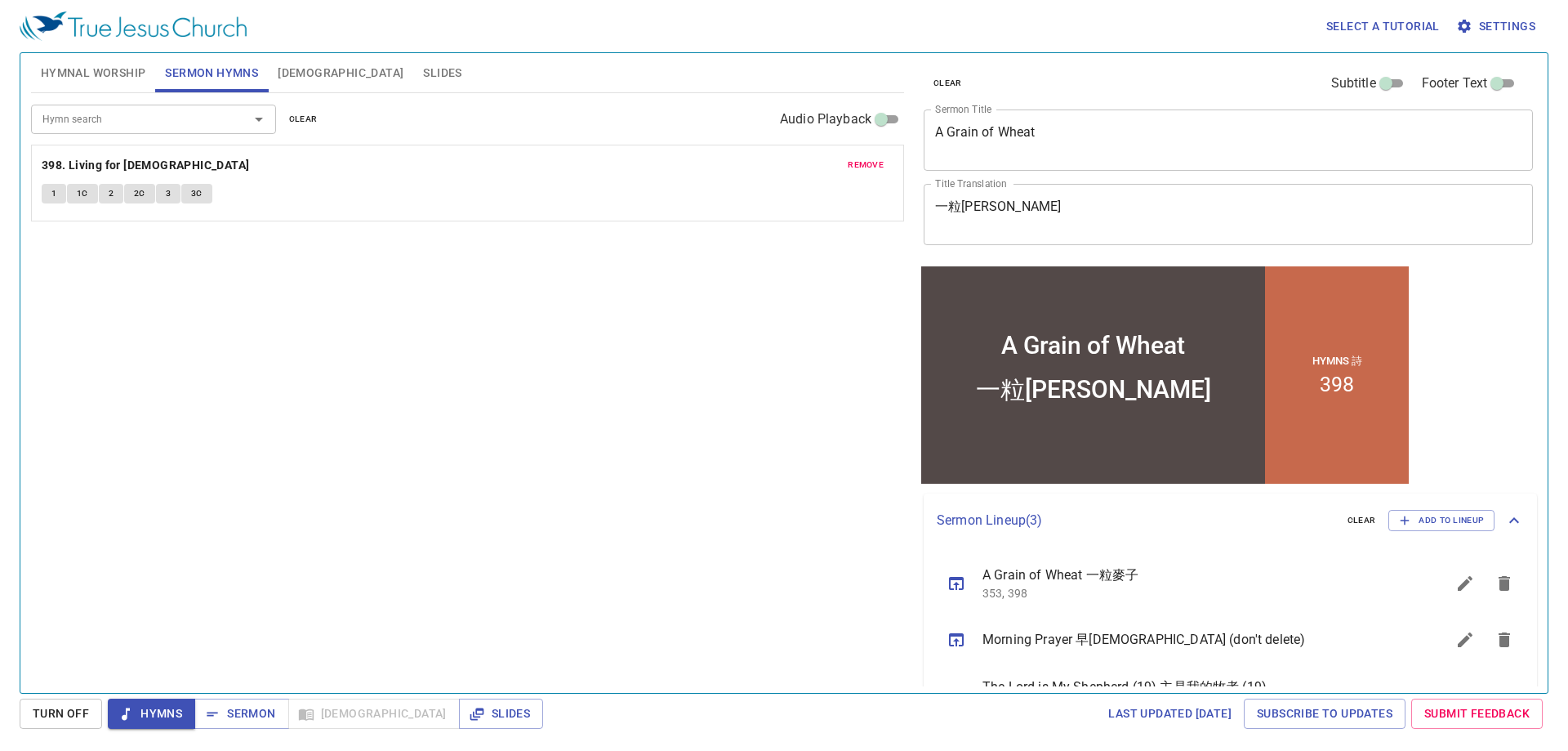
click at [226, 127] on div at bounding box center [247, 120] width 42 height 23
click at [878, 165] on span "remove" at bounding box center [866, 165] width 36 height 15
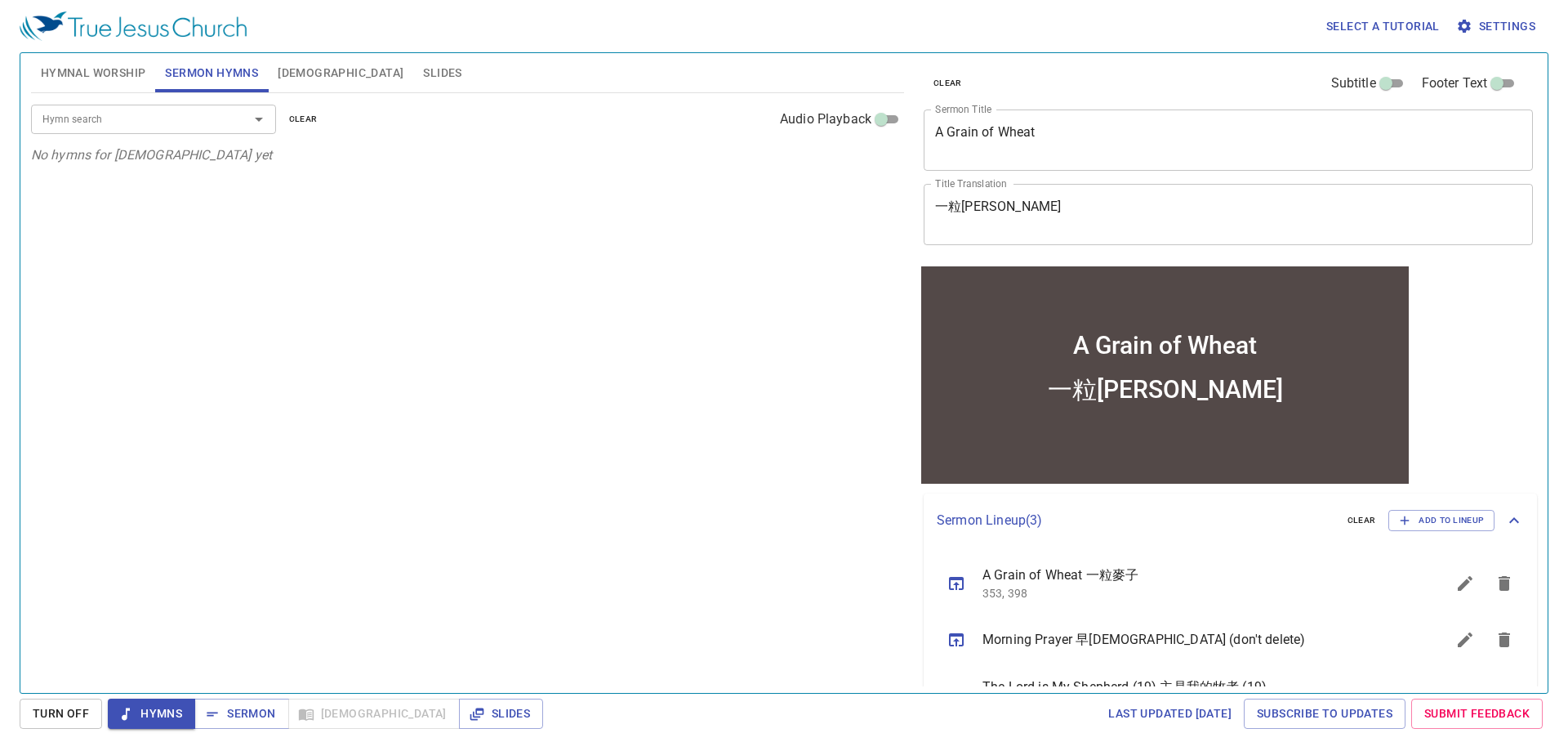
click at [212, 120] on input "Hymn search" at bounding box center [130, 119] width 187 height 19
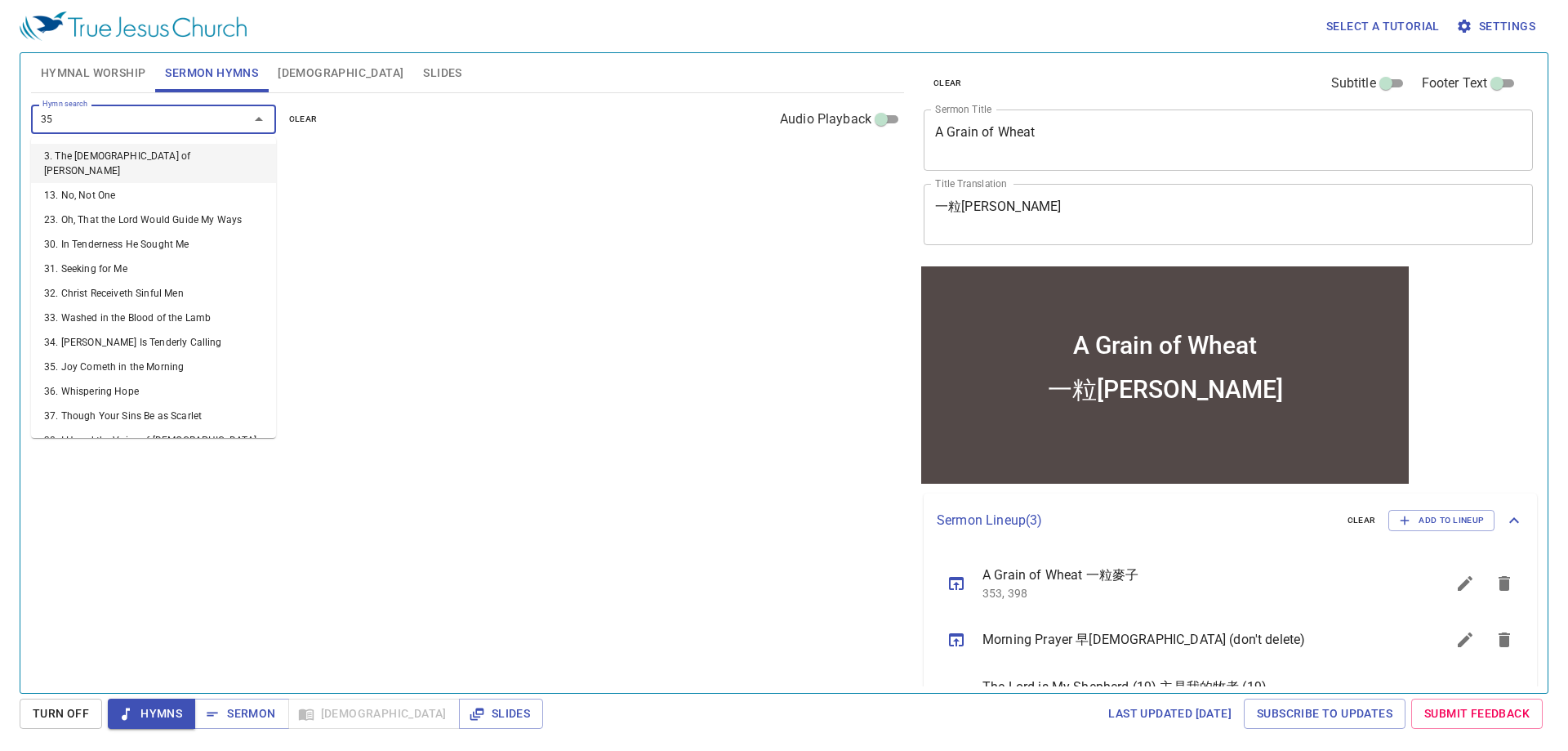
type input "353"
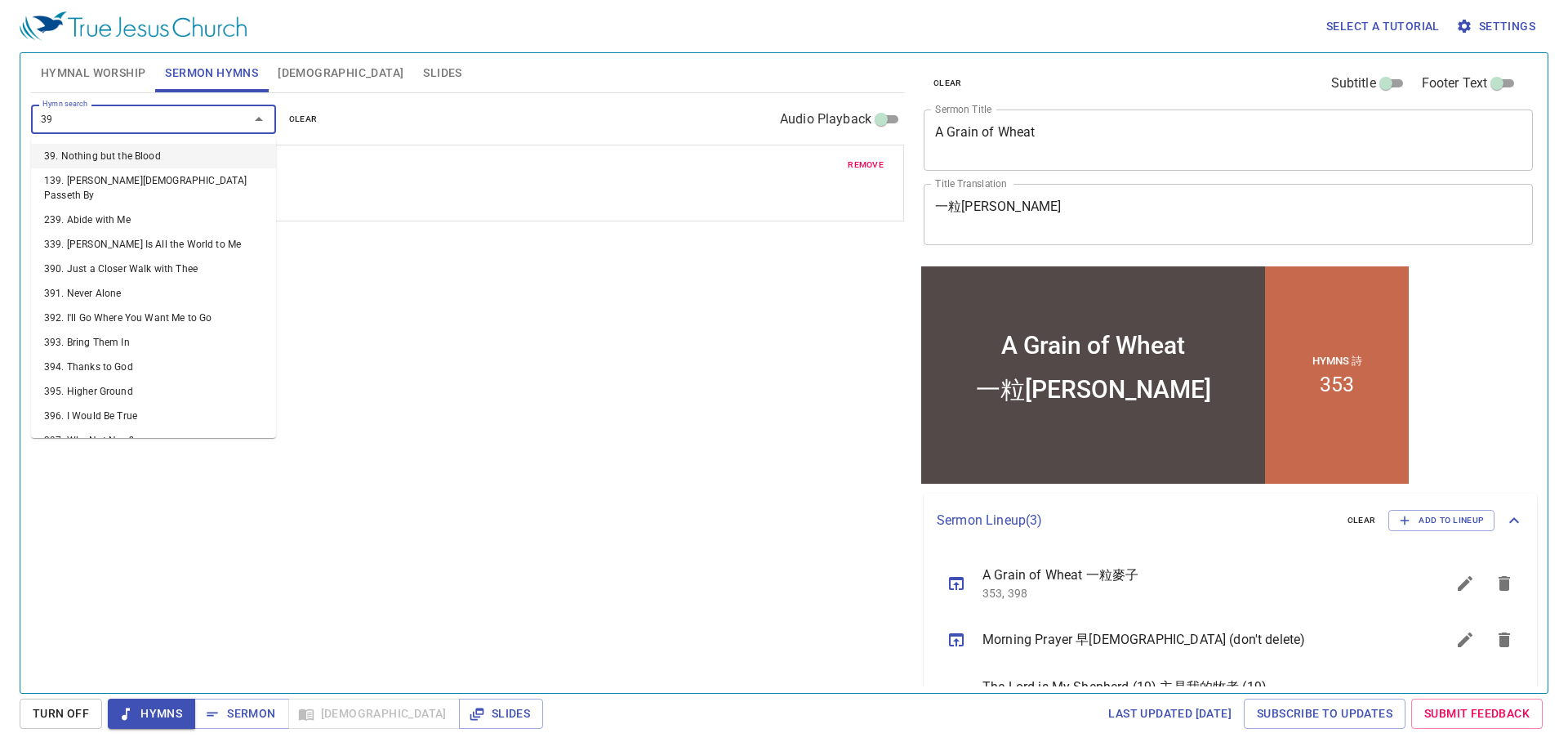
type input "398"
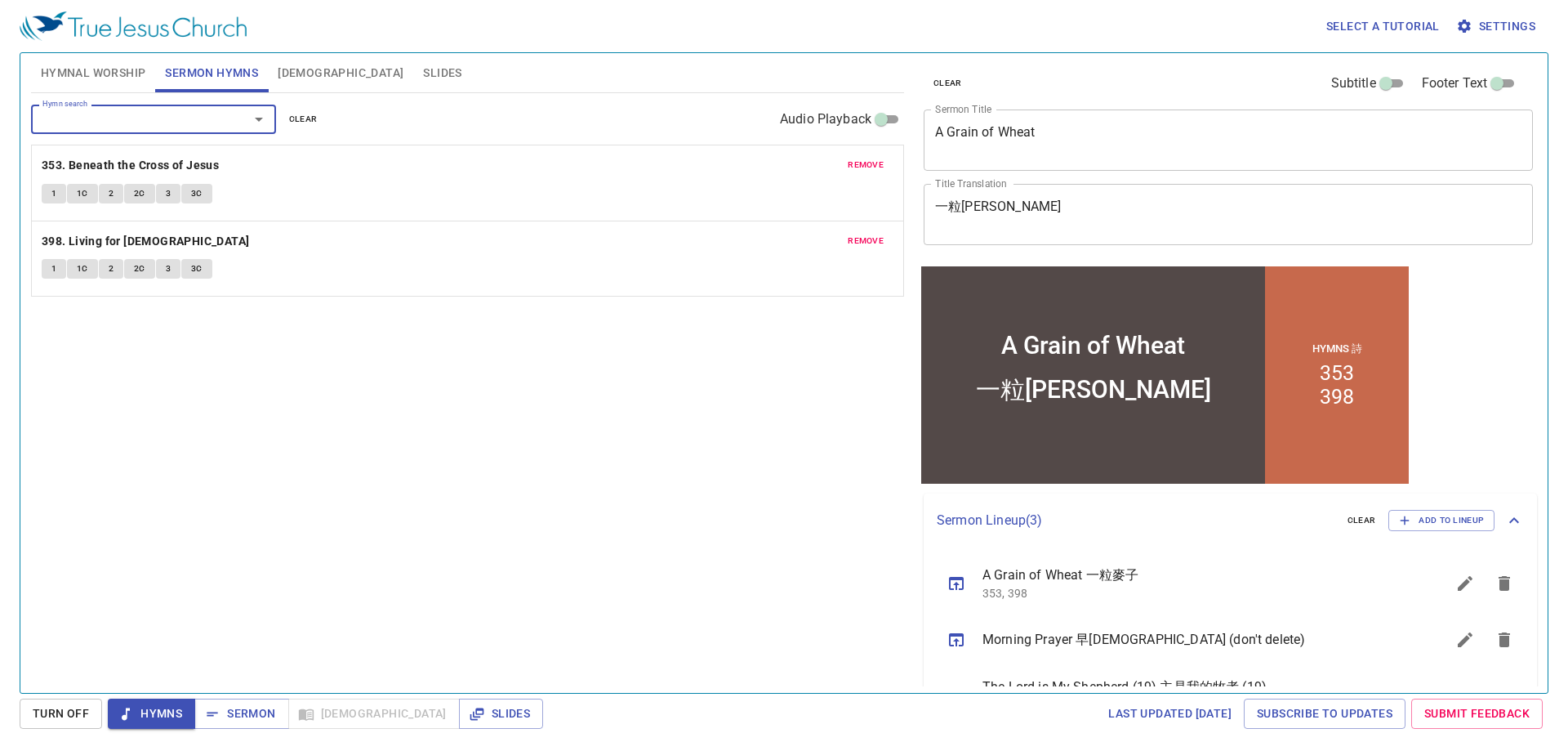
click at [500, 411] on div "Hymn search Hymn search clear Audio Playback remove 353. Beneath the Cross of J…" at bounding box center [467, 386] width 873 height 586
click at [423, 80] on span "Slides" at bounding box center [442, 73] width 38 height 21
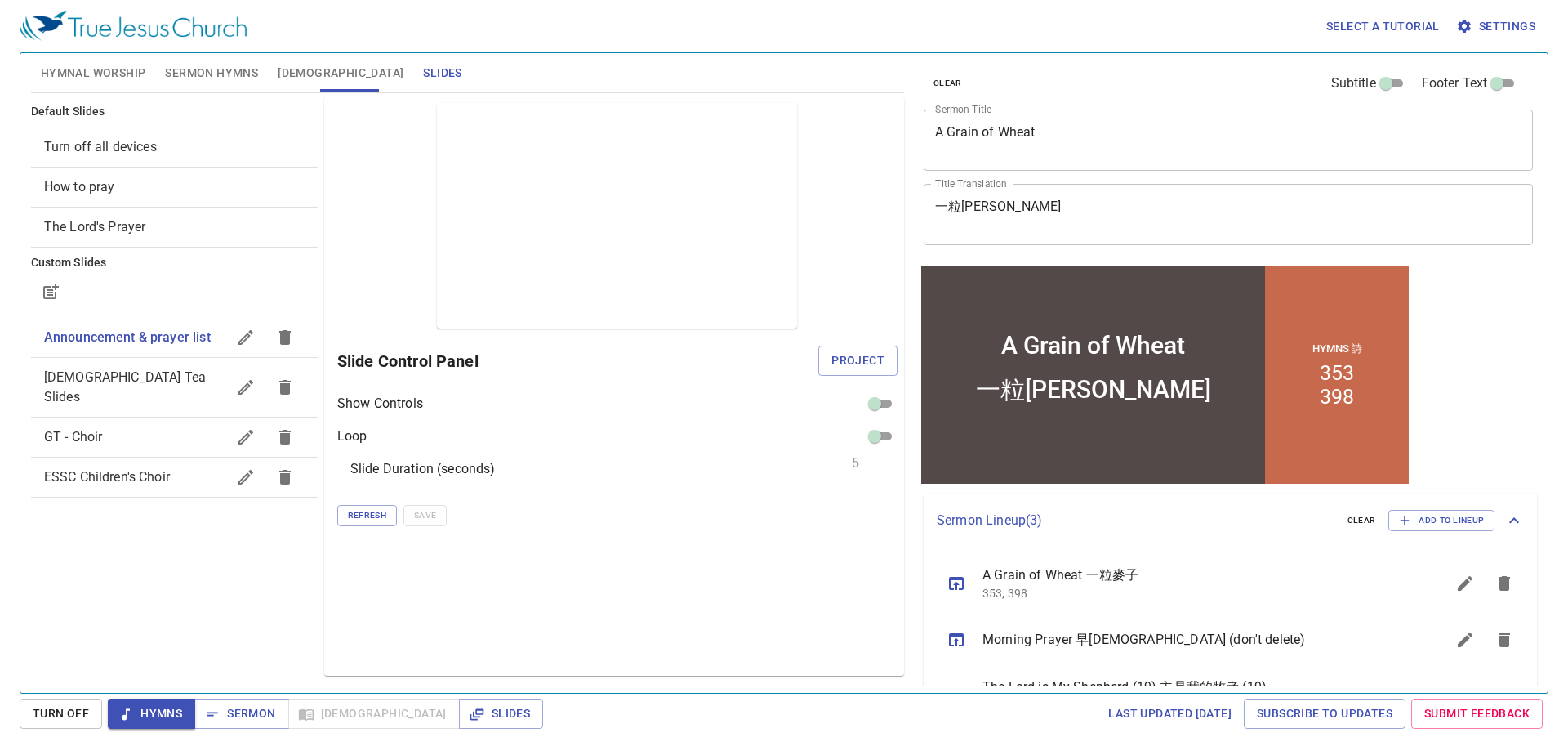
click at [150, 384] on span "[DEMOGRAPHIC_DATA] Tea Slides" at bounding box center [135, 387] width 182 height 39
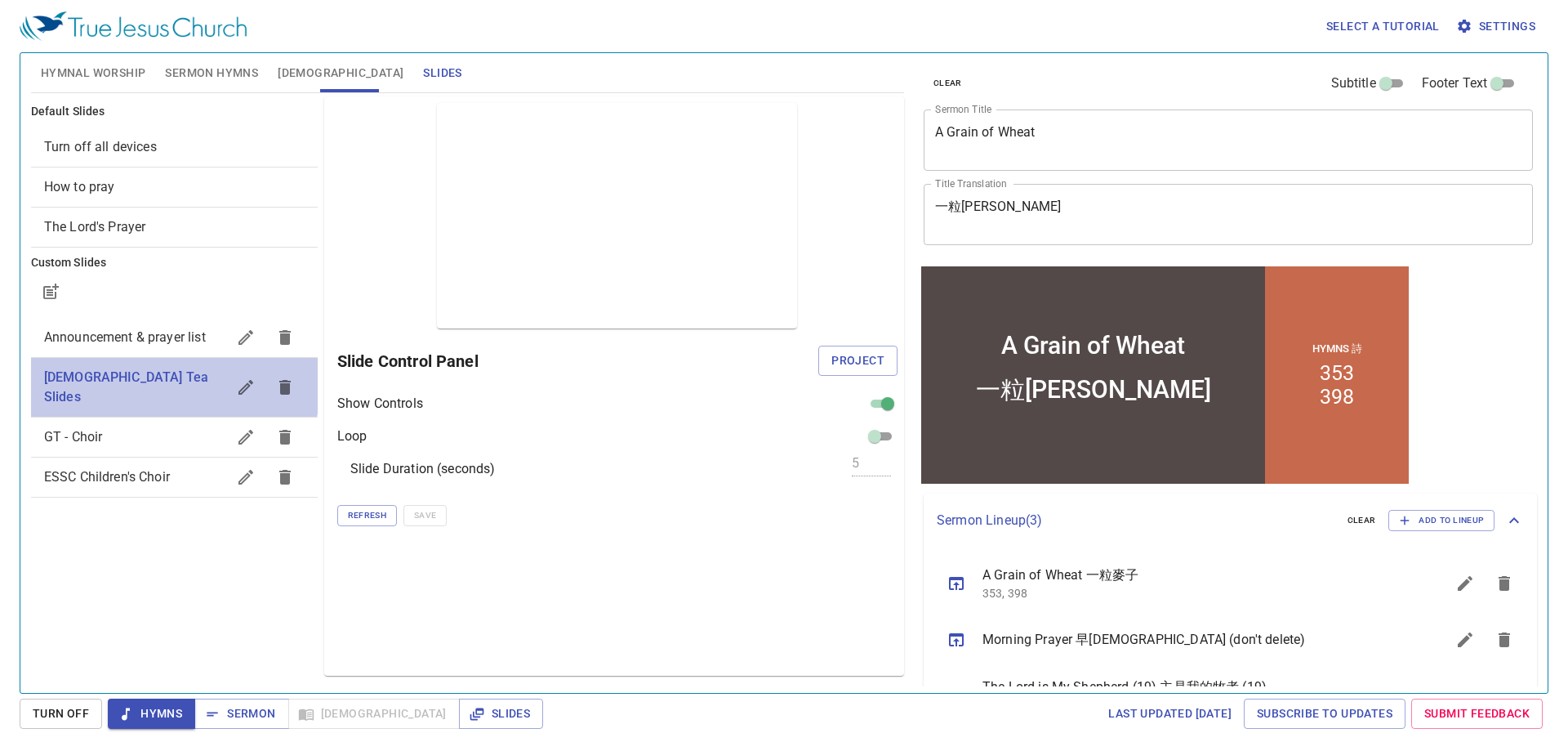
click at [150, 384] on span "[DEMOGRAPHIC_DATA] Tea Slides" at bounding box center [135, 387] width 182 height 39
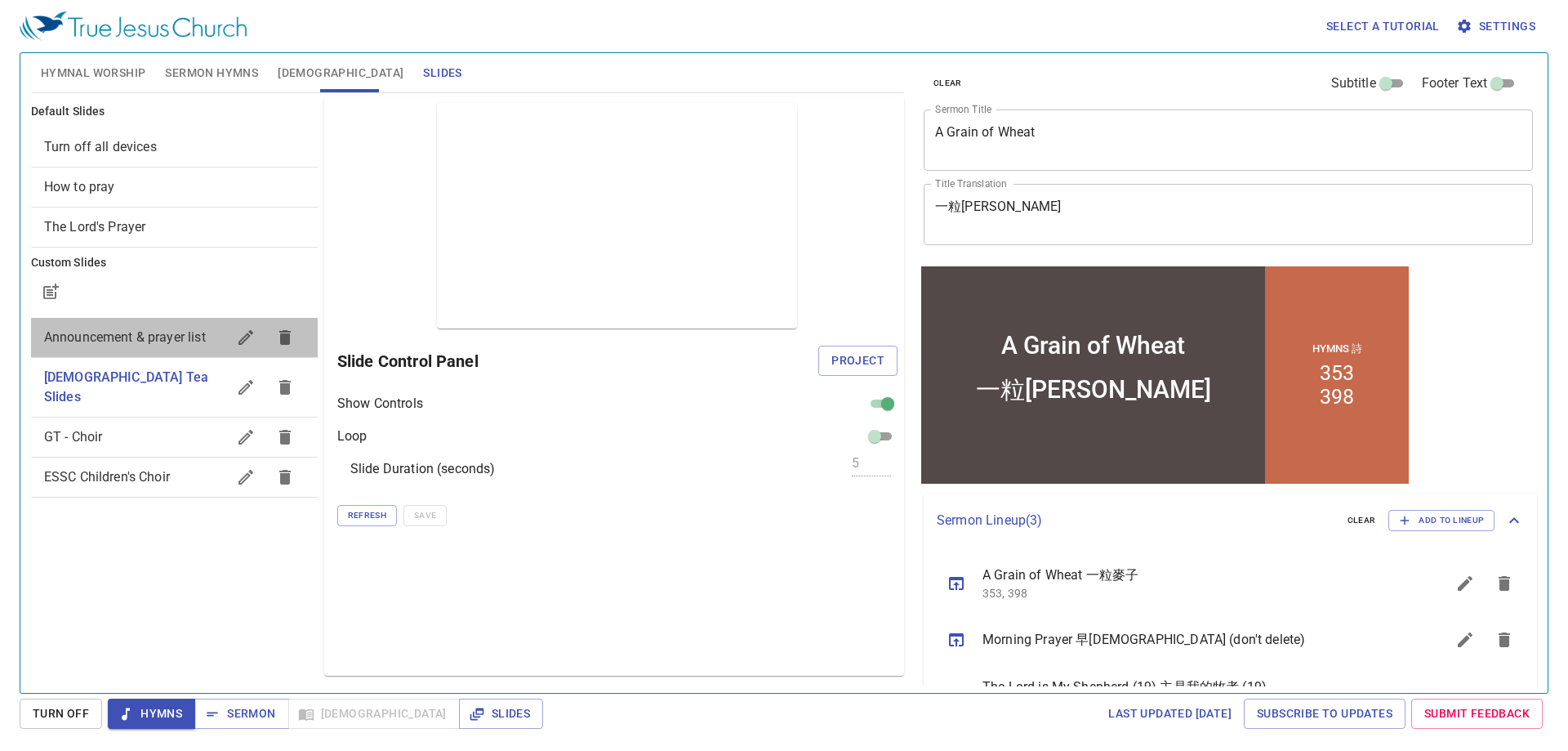
click at [192, 342] on span "Announcement & prayer list" at bounding box center [125, 337] width 162 height 16
checkbox input "false"
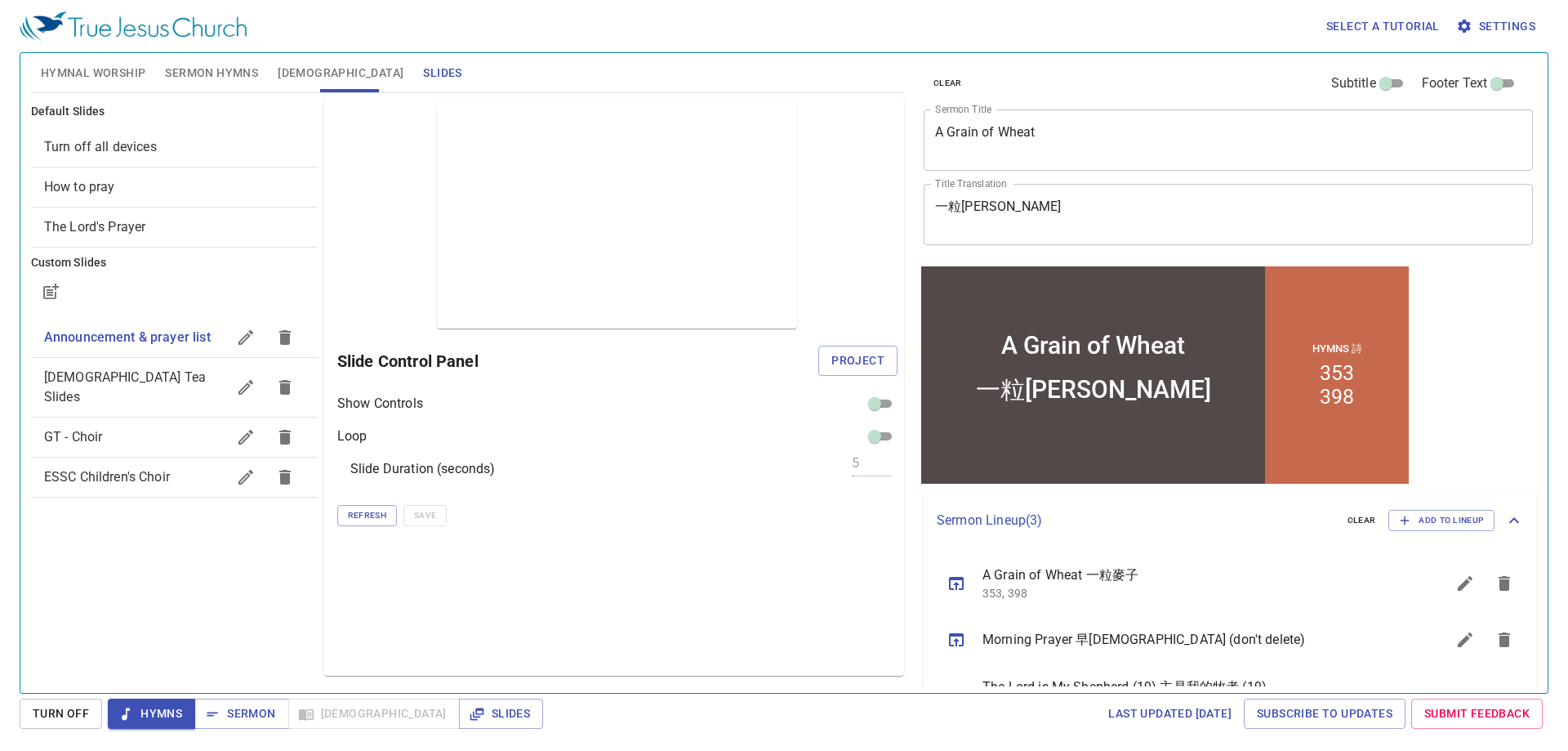
click at [89, 71] on span "Hymnal Worship" at bounding box center [93, 73] width 106 height 21
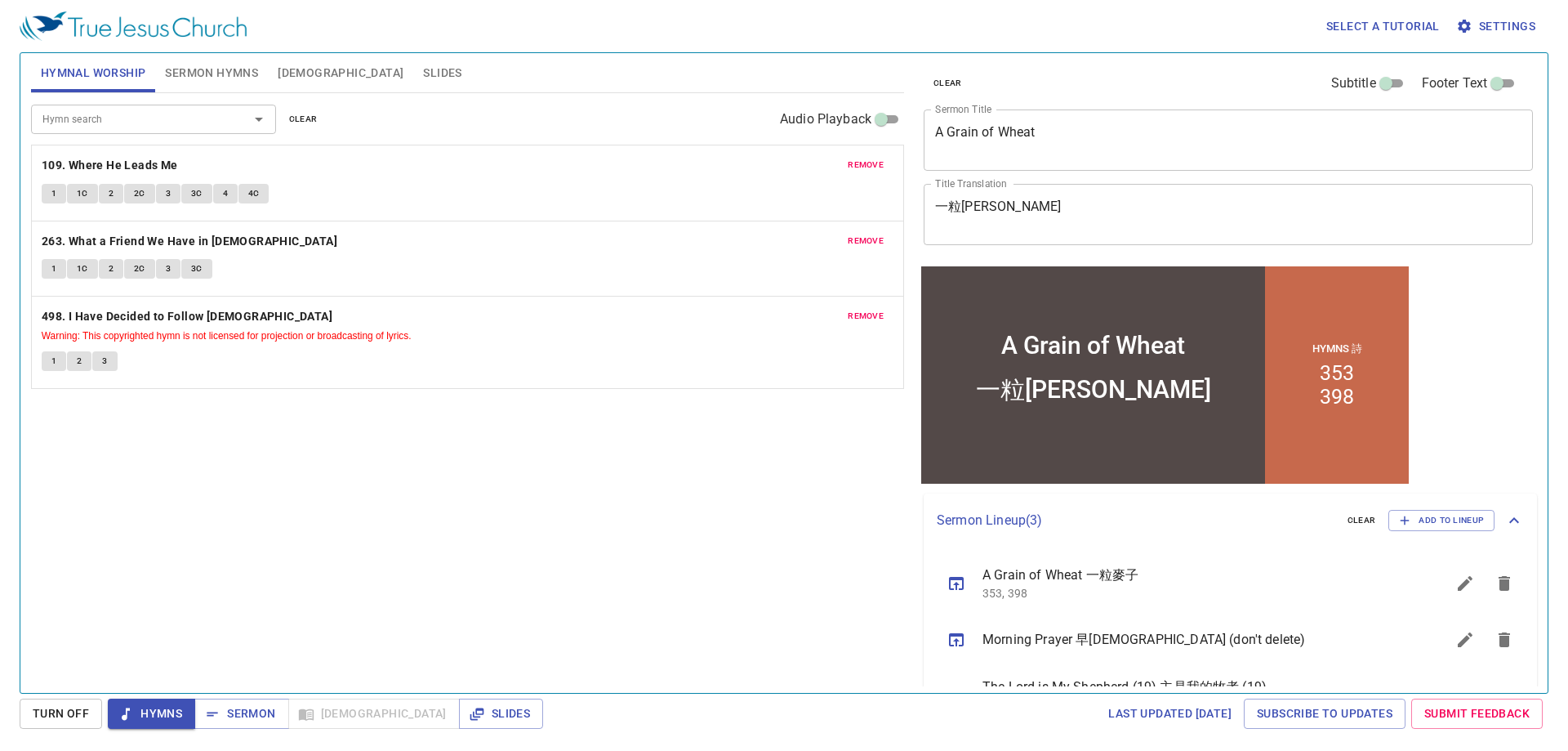
click at [423, 78] on span "Slides" at bounding box center [442, 73] width 38 height 21
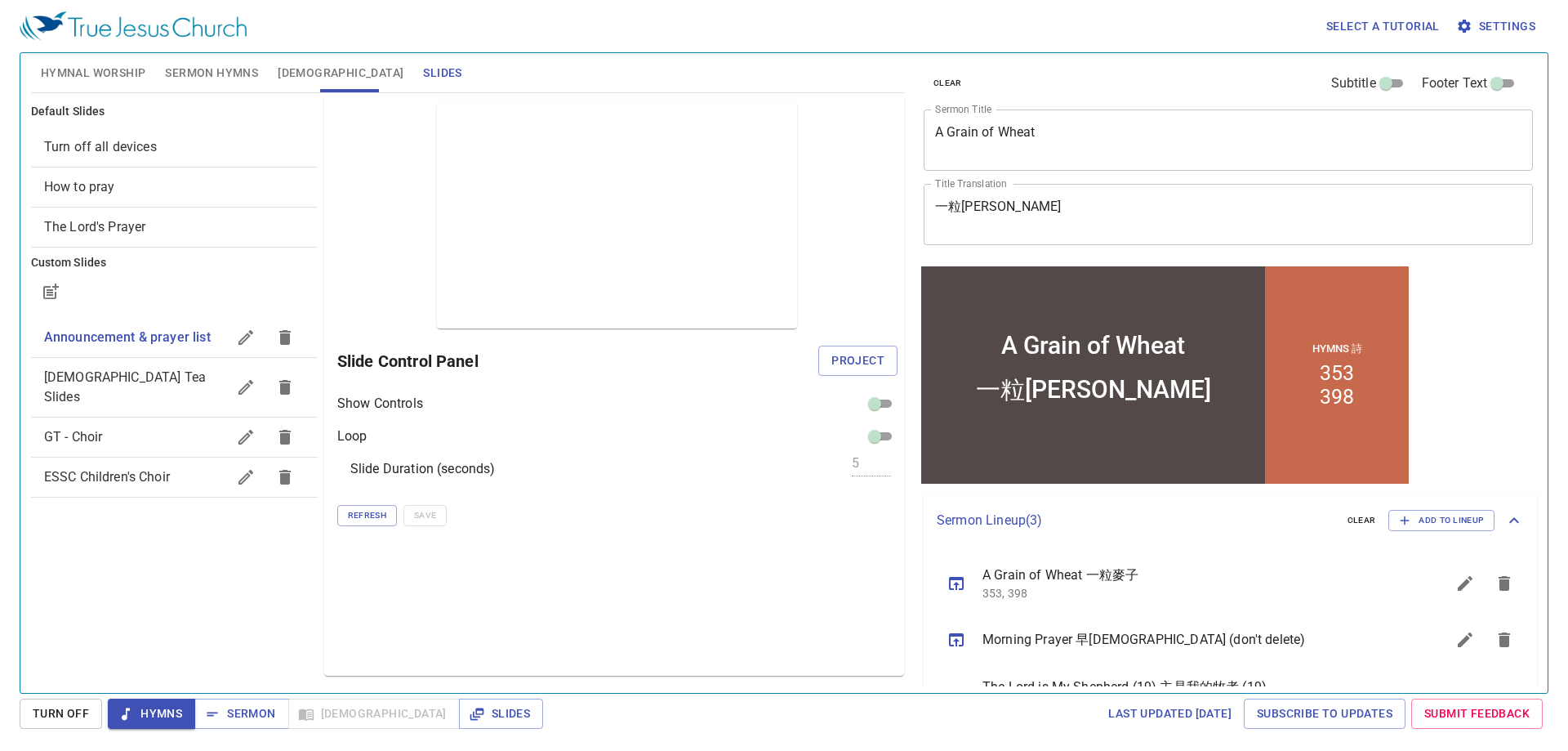
click at [129, 342] on span "Announcement & prayer list" at bounding box center [127, 337] width 167 height 16
click at [843, 364] on span "Project" at bounding box center [858, 360] width 53 height 21
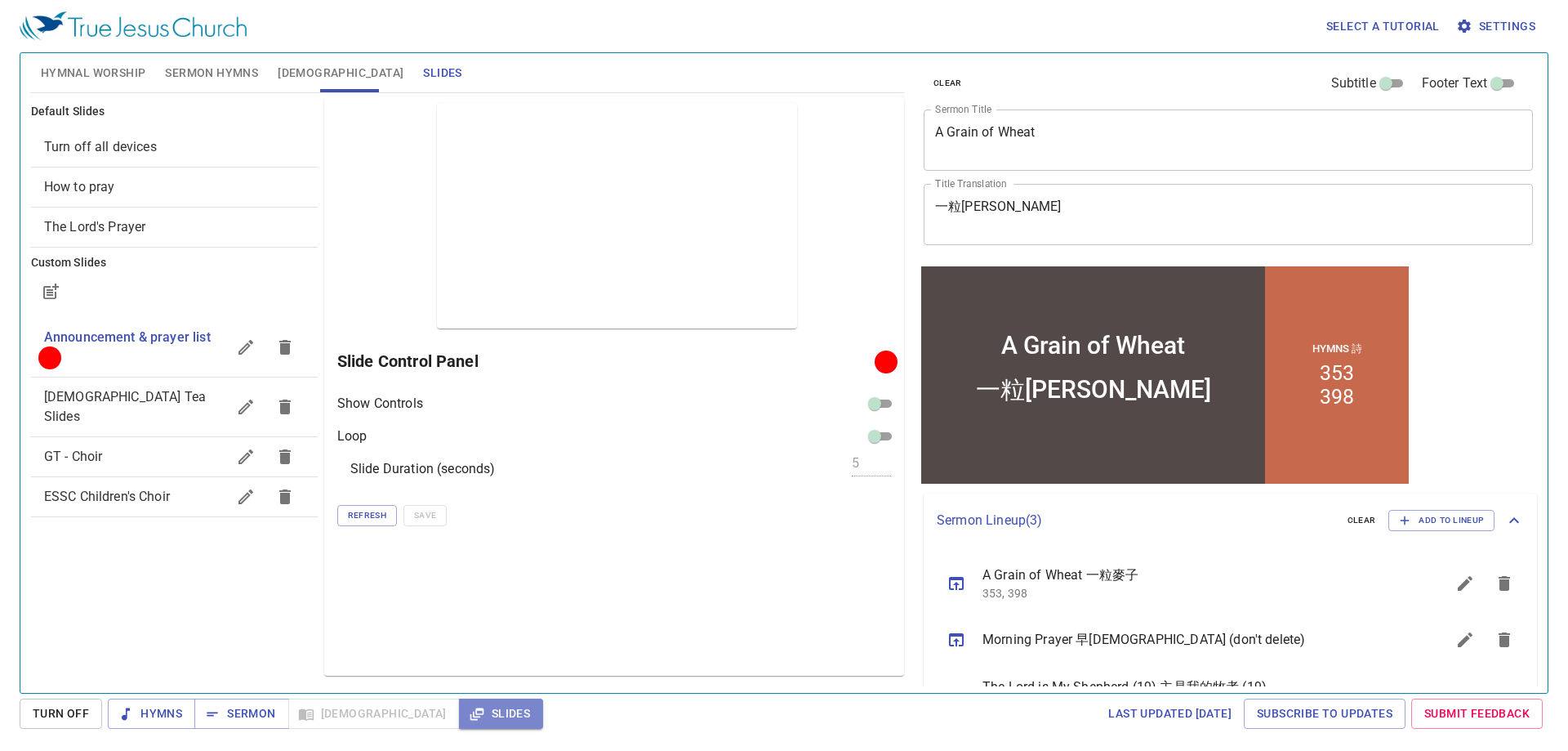
click at [0, 0] on button "Slides" at bounding box center [0, 0] width 0 height 0
click at [0, 0] on span "Hymns" at bounding box center [0, 0] width 0 height 0
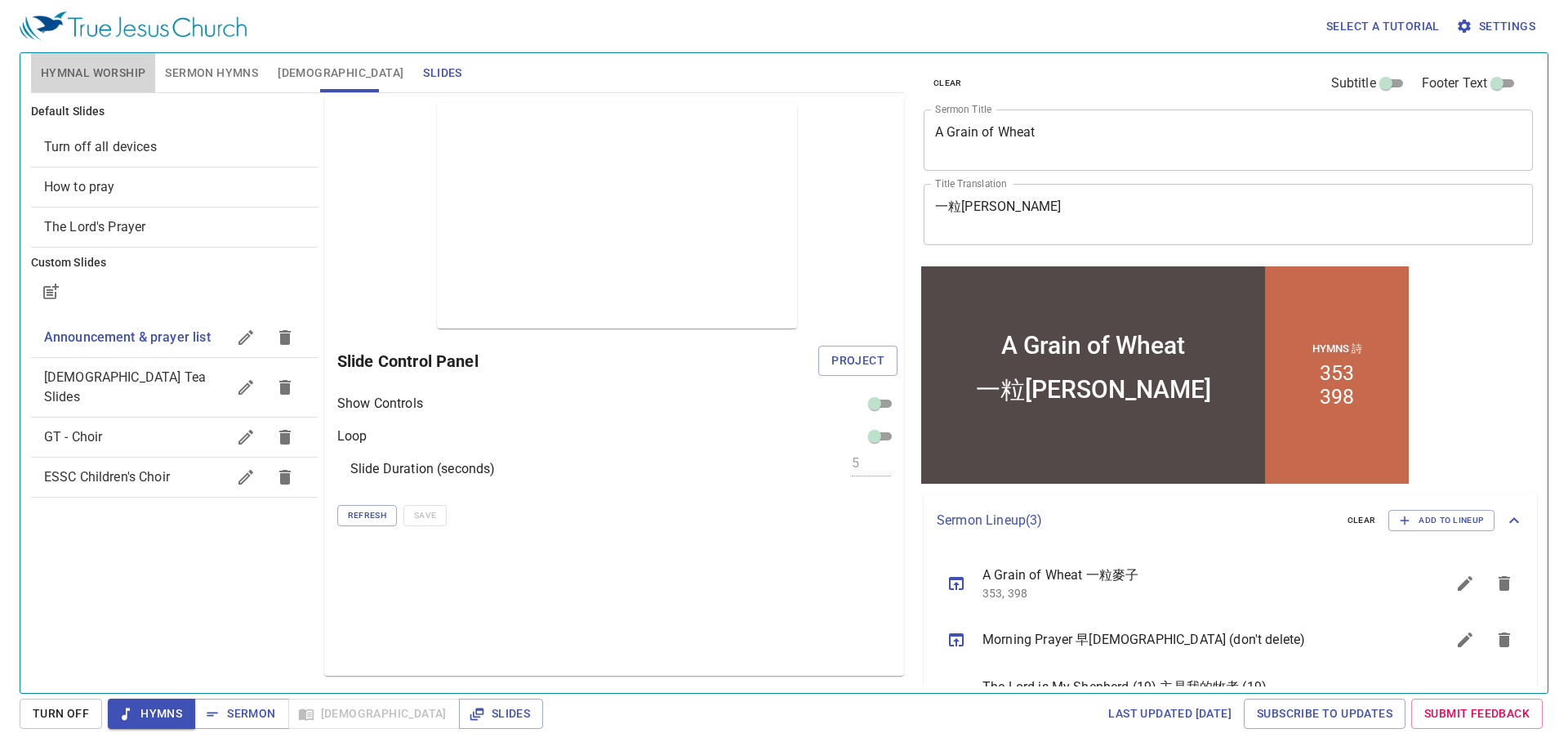
click at [98, 74] on span "Hymnal Worship" at bounding box center [93, 73] width 106 height 21
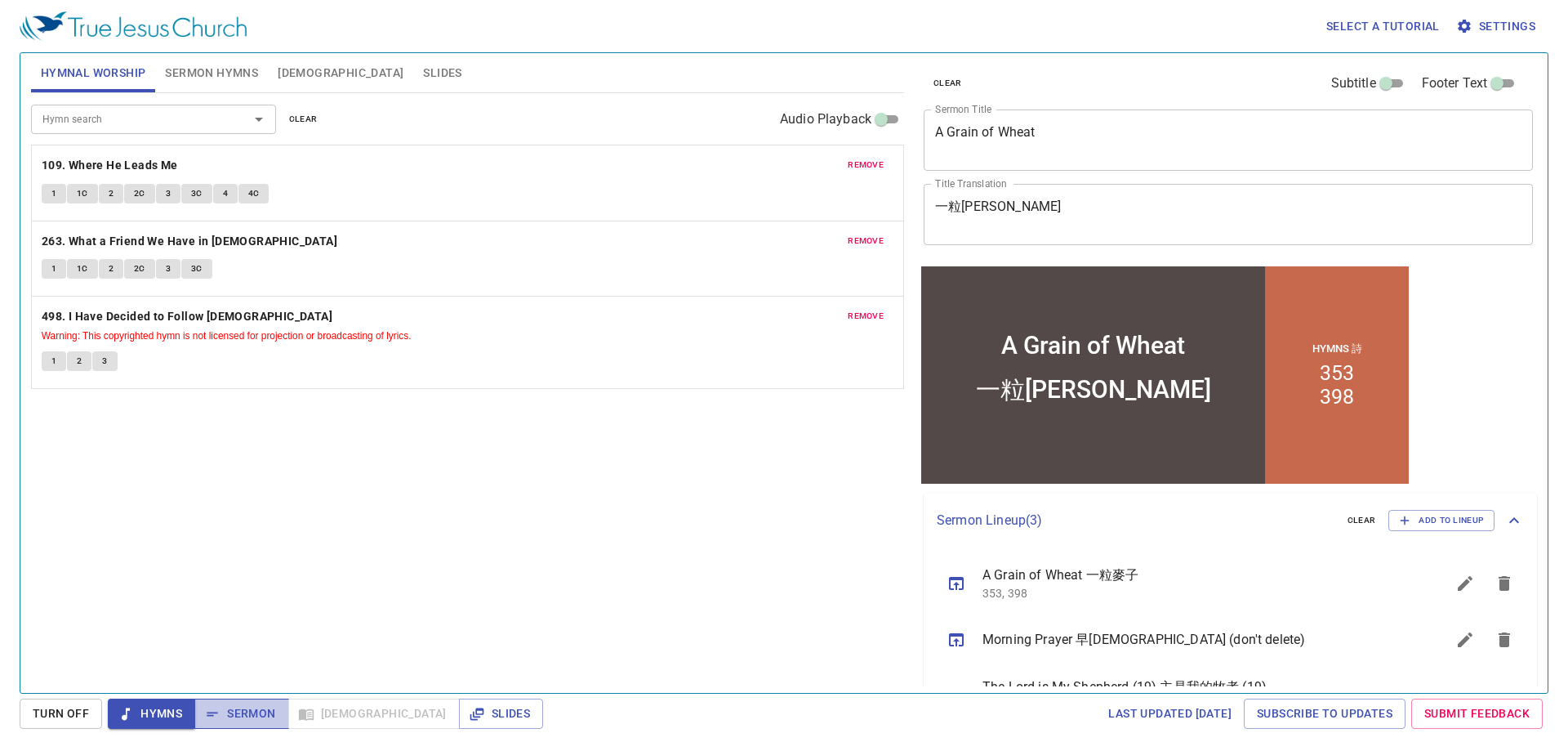
click at [241, 712] on span "Sermon" at bounding box center [241, 714] width 68 height 21
click at [0, 0] on span "Hymns" at bounding box center [0, 0] width 0 height 0
drag, startPoint x: 353, startPoint y: 48, endPoint x: 353, endPoint y: 65, distance: 17.0
click at [353, 59] on div "Select a tutorial Settings Hymnal Worship Sermon Hymns Bible Slides Hymn search…" at bounding box center [784, 375] width 1568 height 751
click at [423, 65] on span "Slides" at bounding box center [442, 73] width 38 height 21
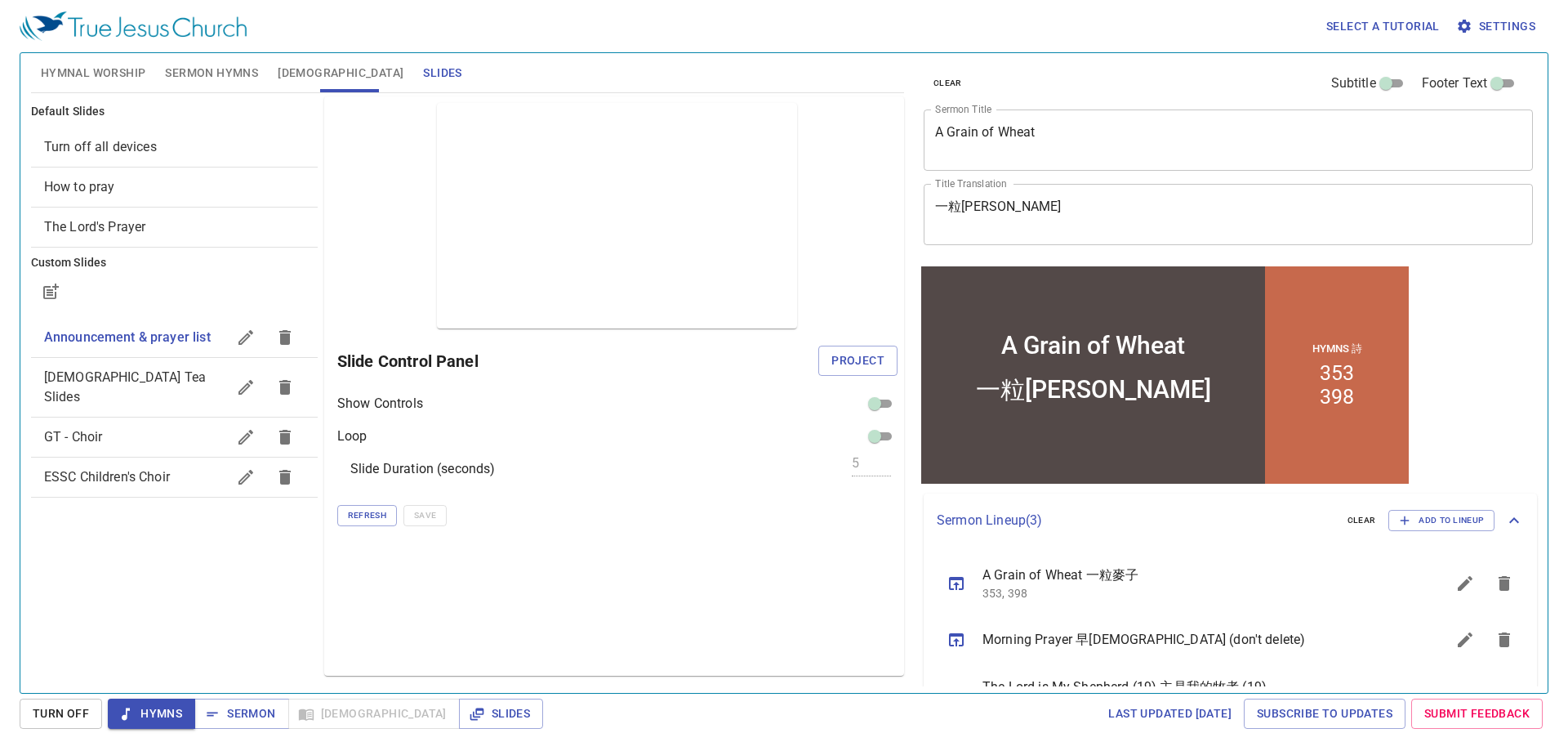
click at [317, 606] on div "Default Slides Turn off all devices How to pray The Lord's Prayer Custom Slides…" at bounding box center [174, 386] width 293 height 586
click at [91, 80] on span "Hymnal Worship" at bounding box center [93, 73] width 106 height 21
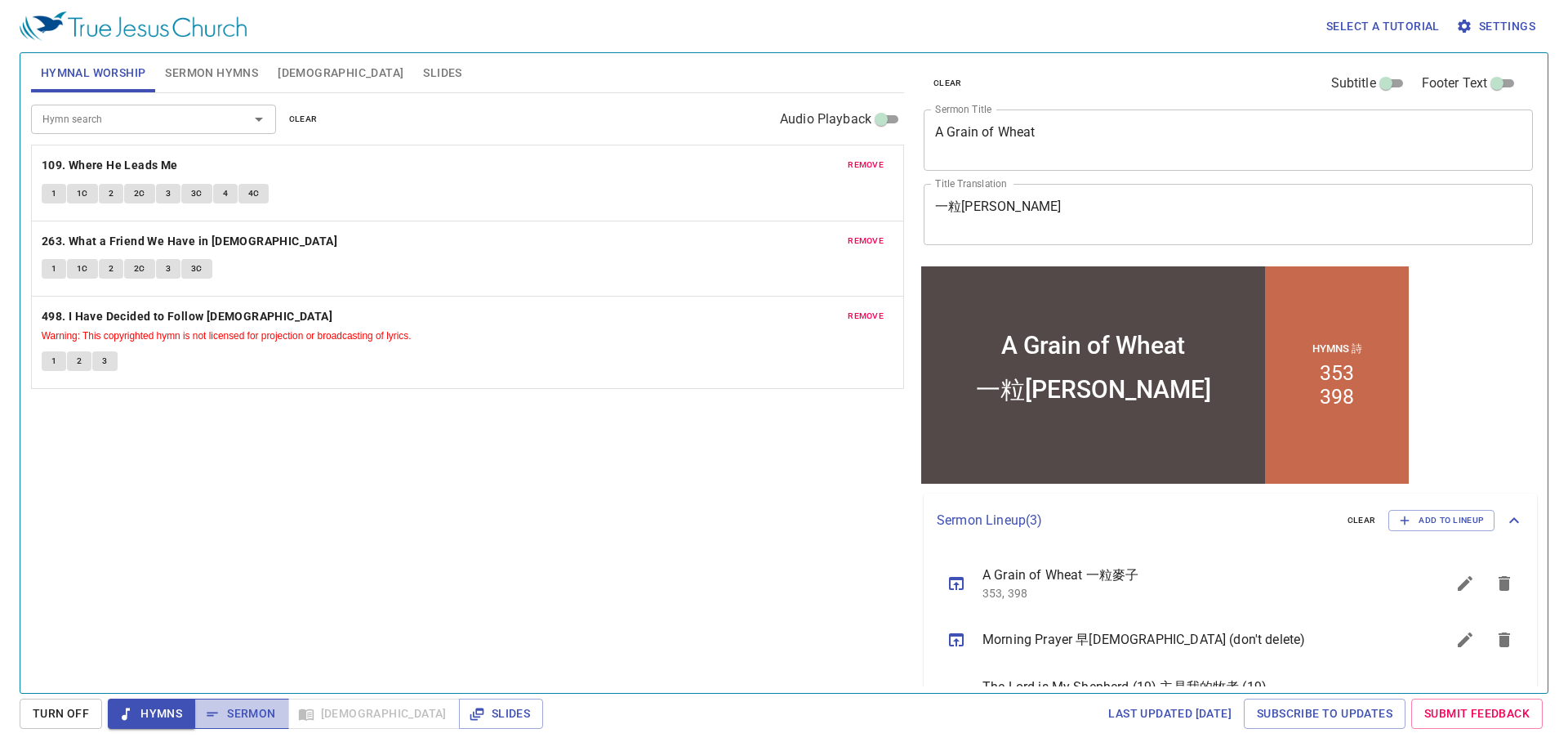
click at [239, 721] on span "Sermon" at bounding box center [241, 714] width 68 height 21
click at [0, 0] on icon "button" at bounding box center [0, 0] width 0 height 0
click at [81, 173] on b "109. Where He Leads Me" at bounding box center [109, 165] width 136 height 21
click at [52, 196] on span "1" at bounding box center [54, 193] width 5 height 15
click at [427, 585] on div "Hymn search Hymn search clear Audio Playback remove 109. Where He Leads Me 1 1C…" at bounding box center [467, 386] width 873 height 586
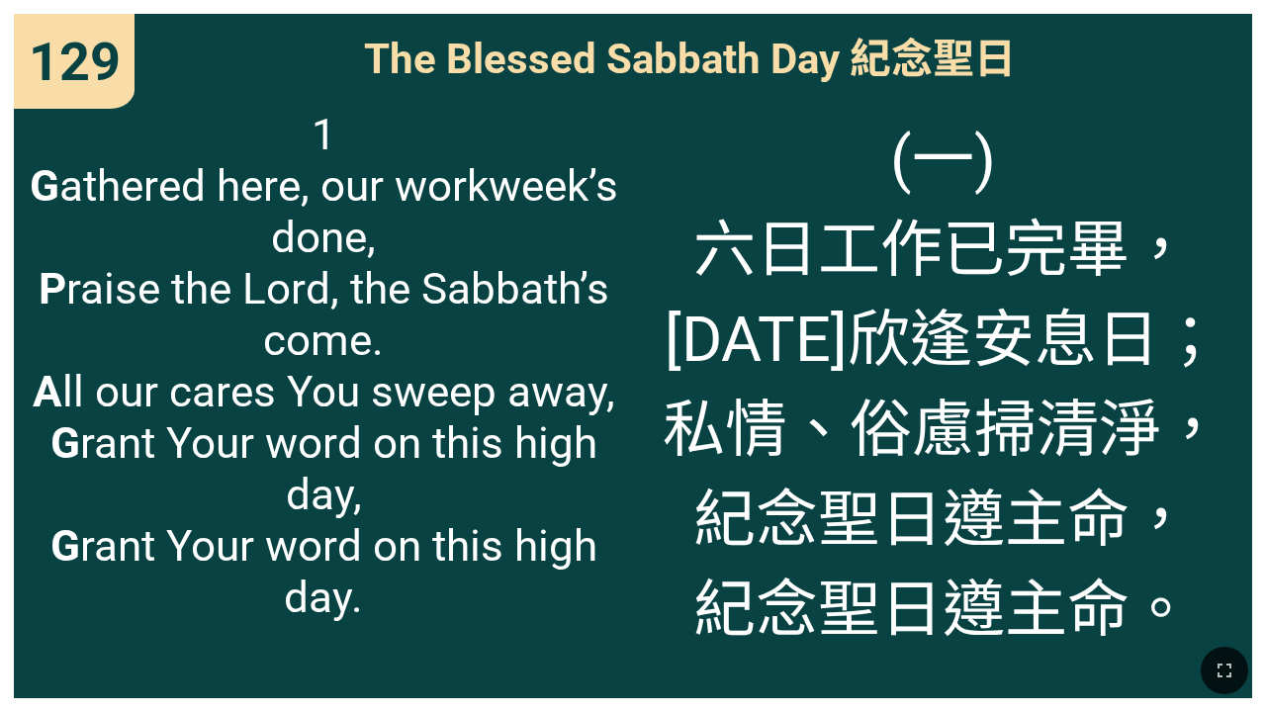
click at [583, 352] on span "1 G athered here, our workweek’s done, P raise the Lord, the Sabbath’s come. A …" at bounding box center [323, 366] width 590 height 514
click at [549, 349] on span "1 G athered here, our workweek’s done, P raise the Lord, the Sabbath’s come. A …" at bounding box center [323, 366] width 590 height 514
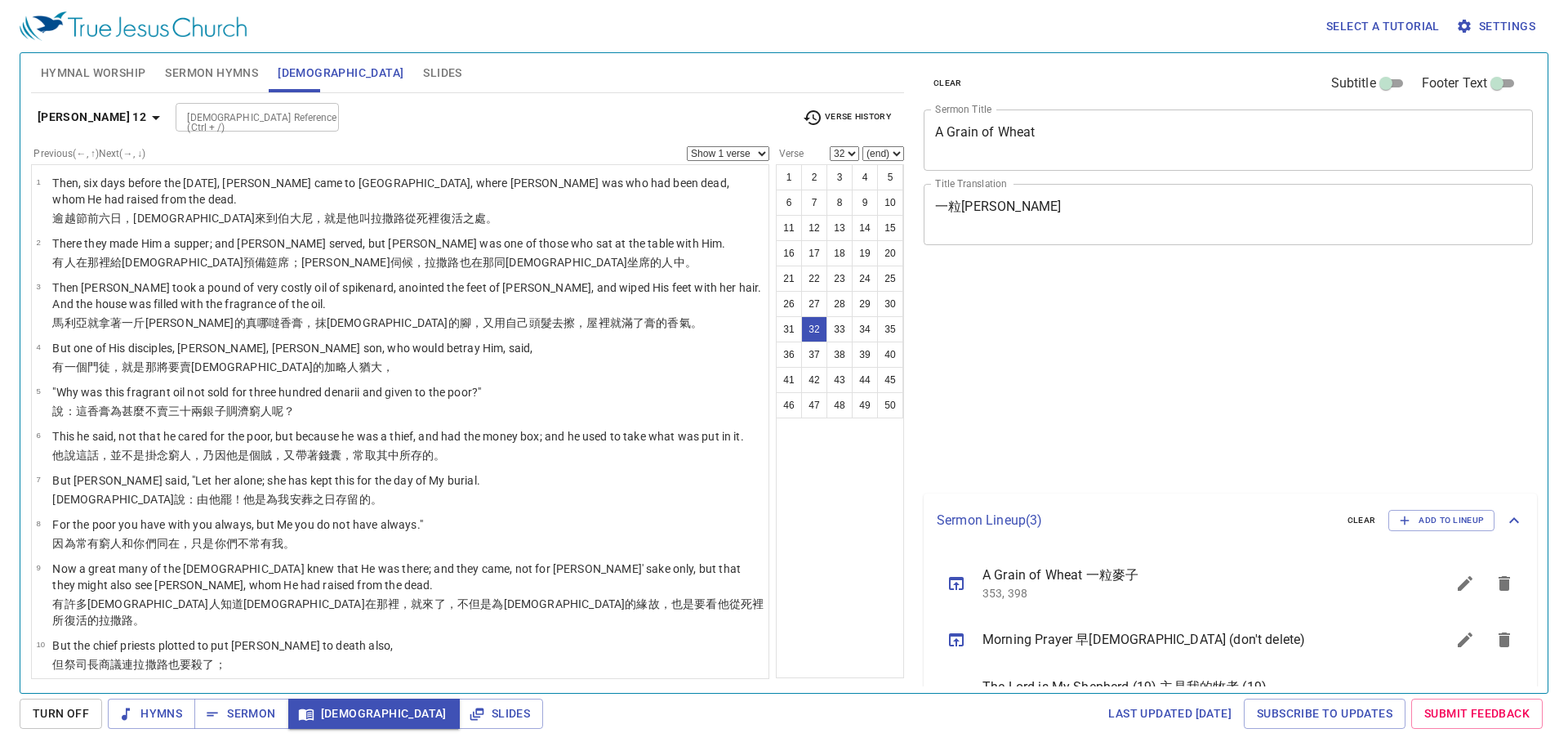
select select "32"
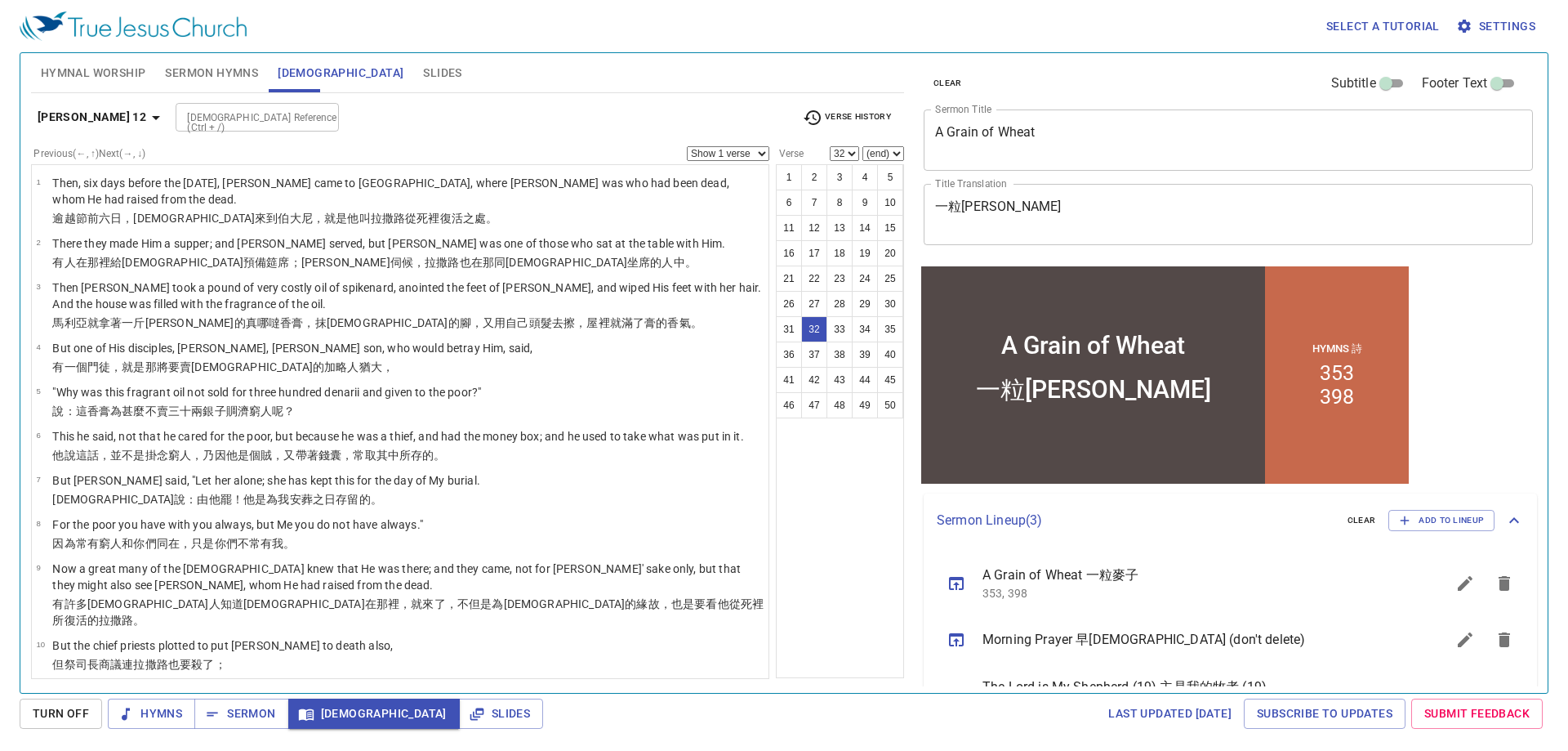
scroll to position [1238, 0]
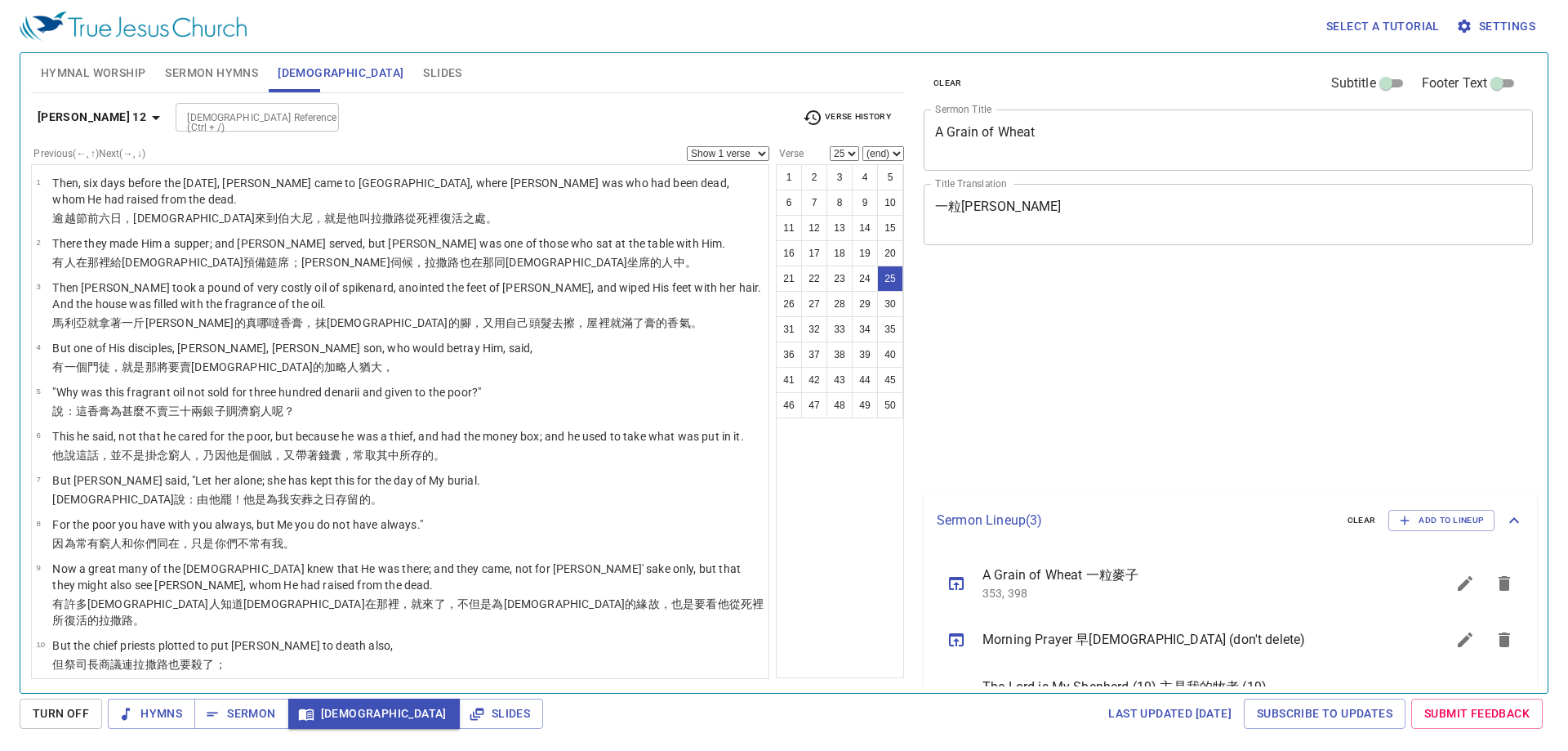
select select "25"
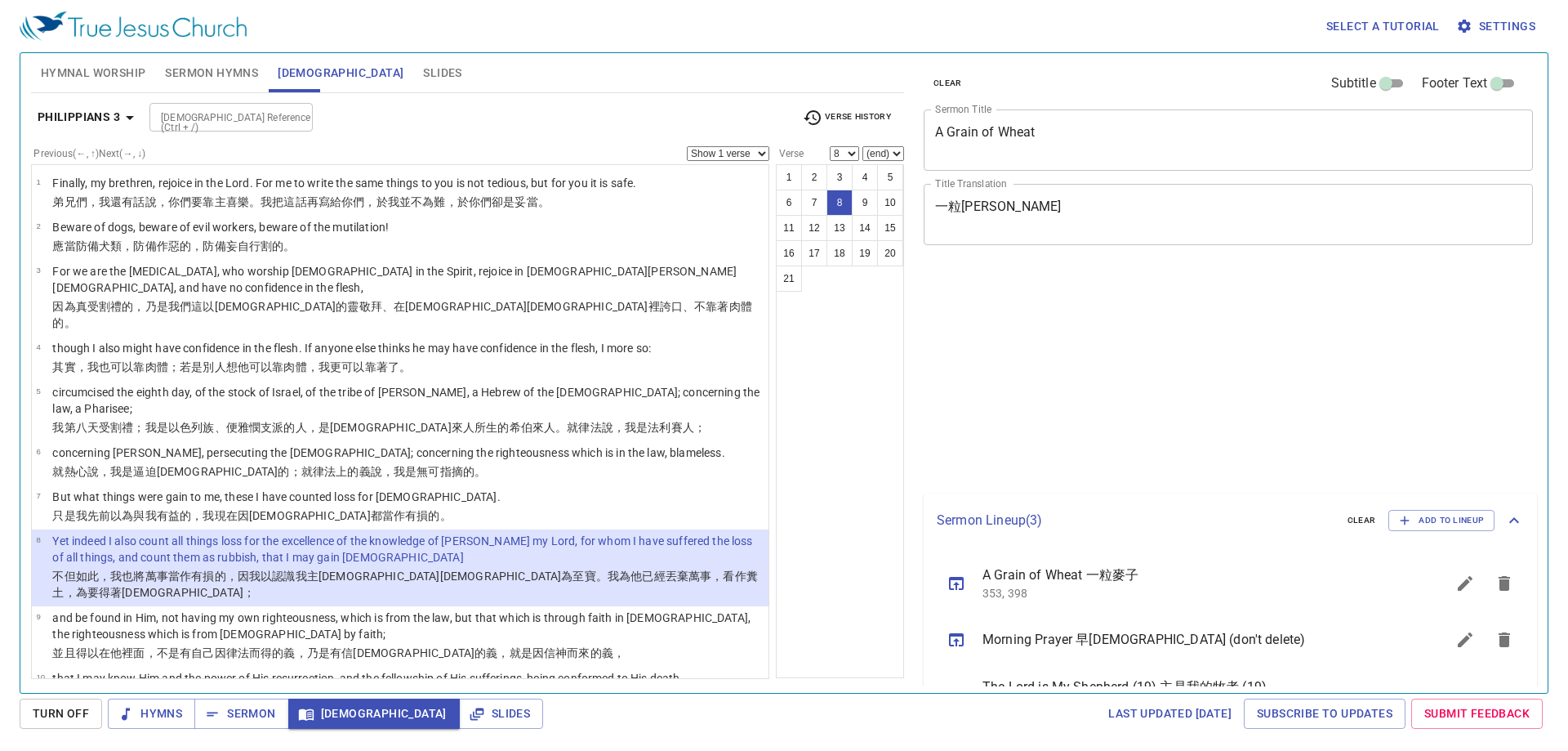
select select "8"
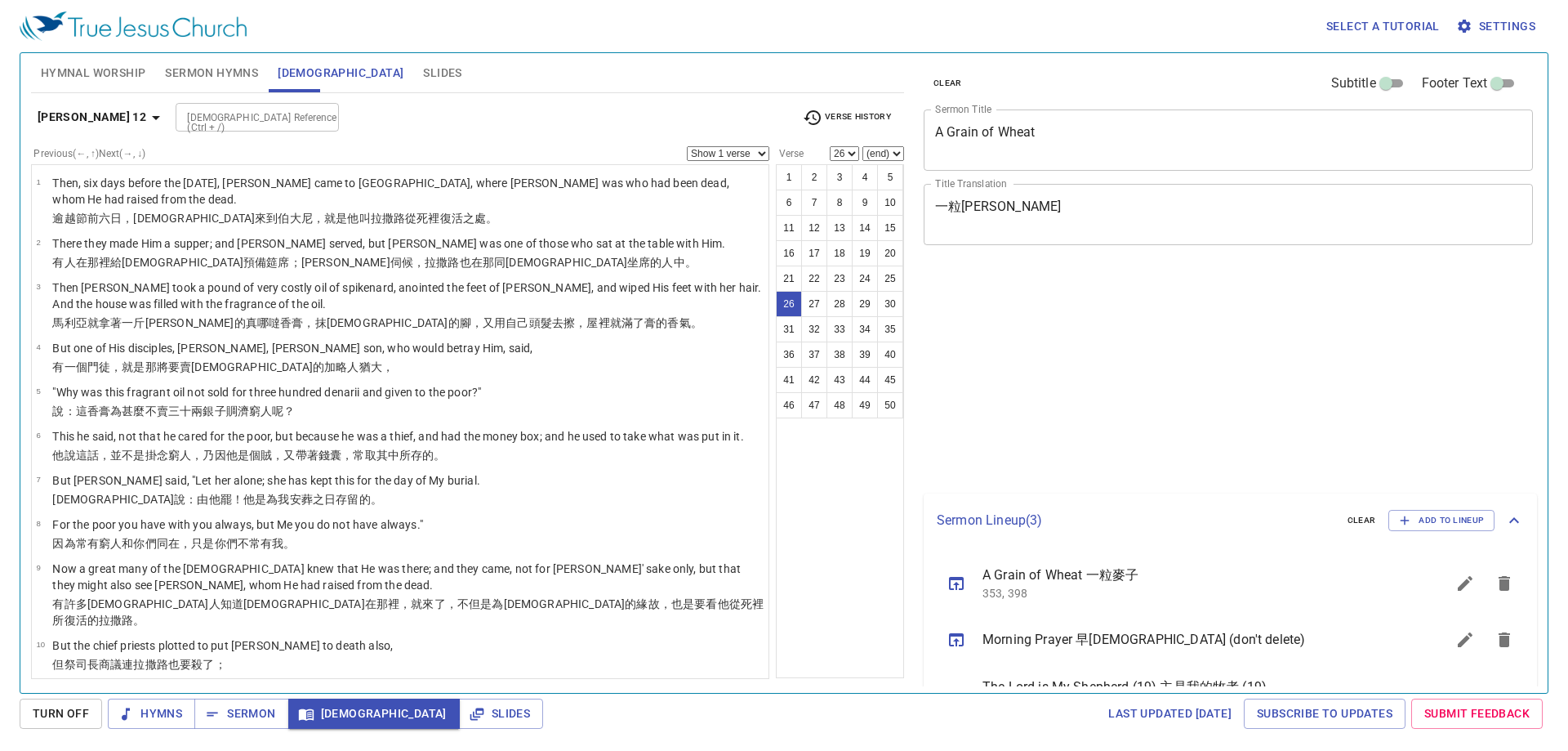
select select "26"
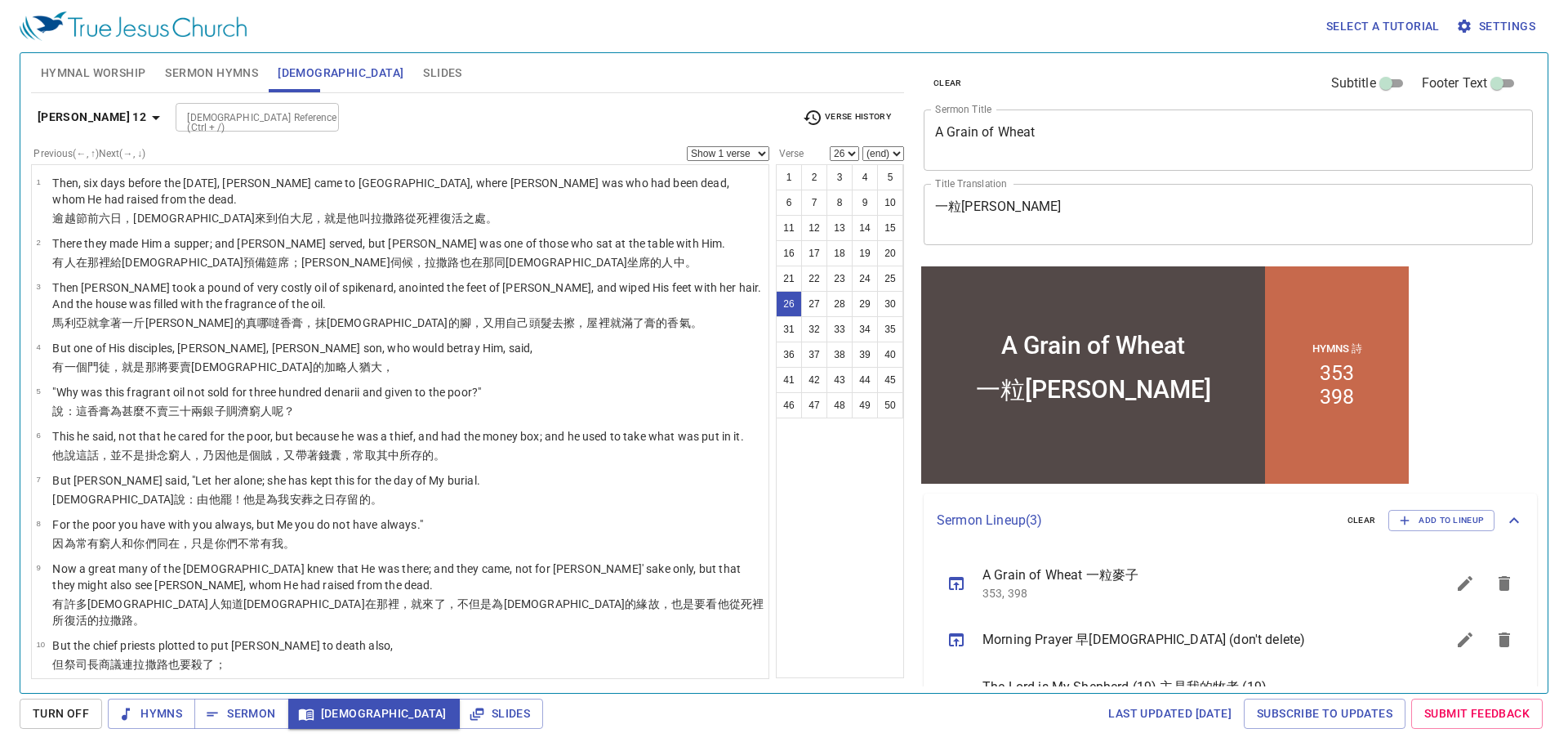
scroll to position [973, 0]
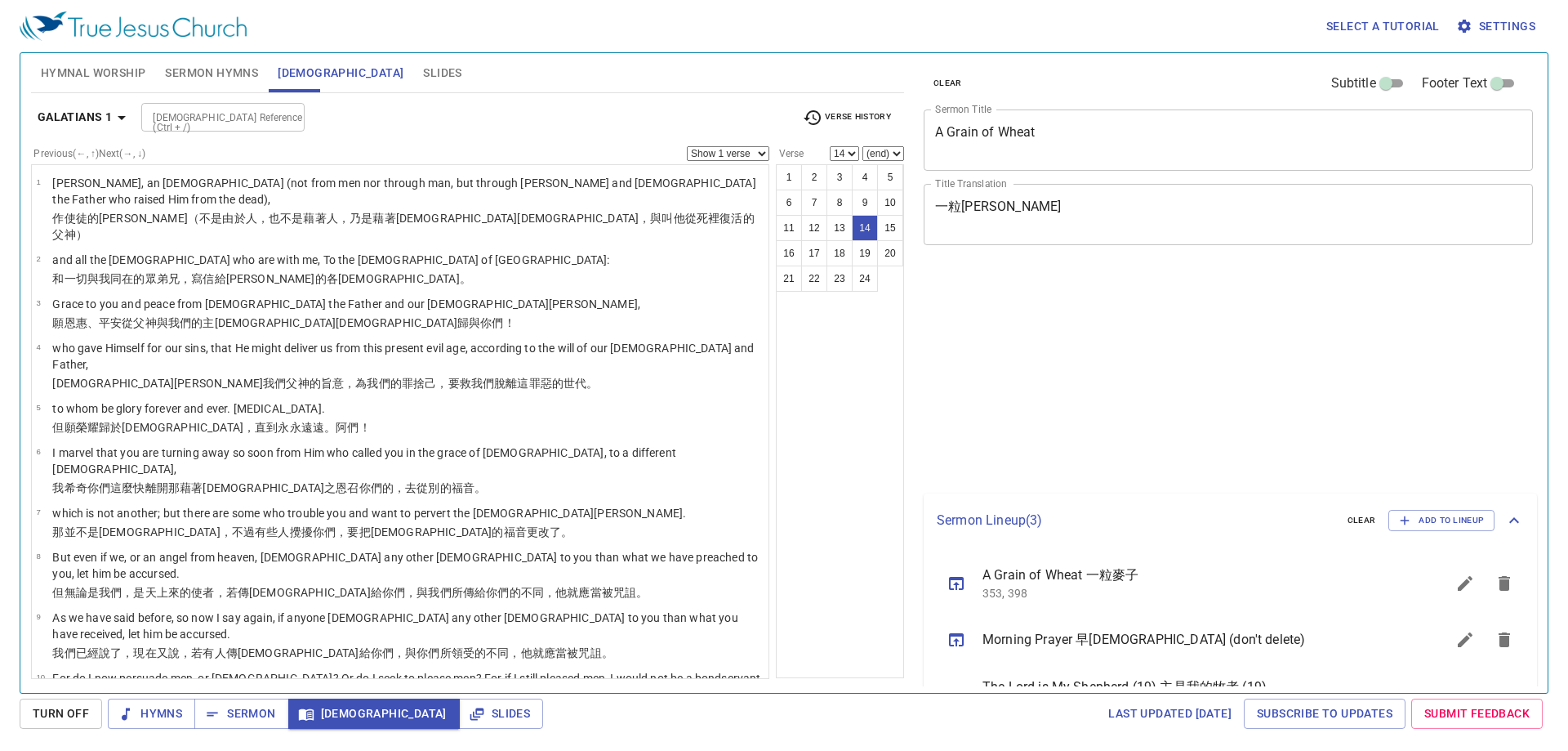
select select "14"
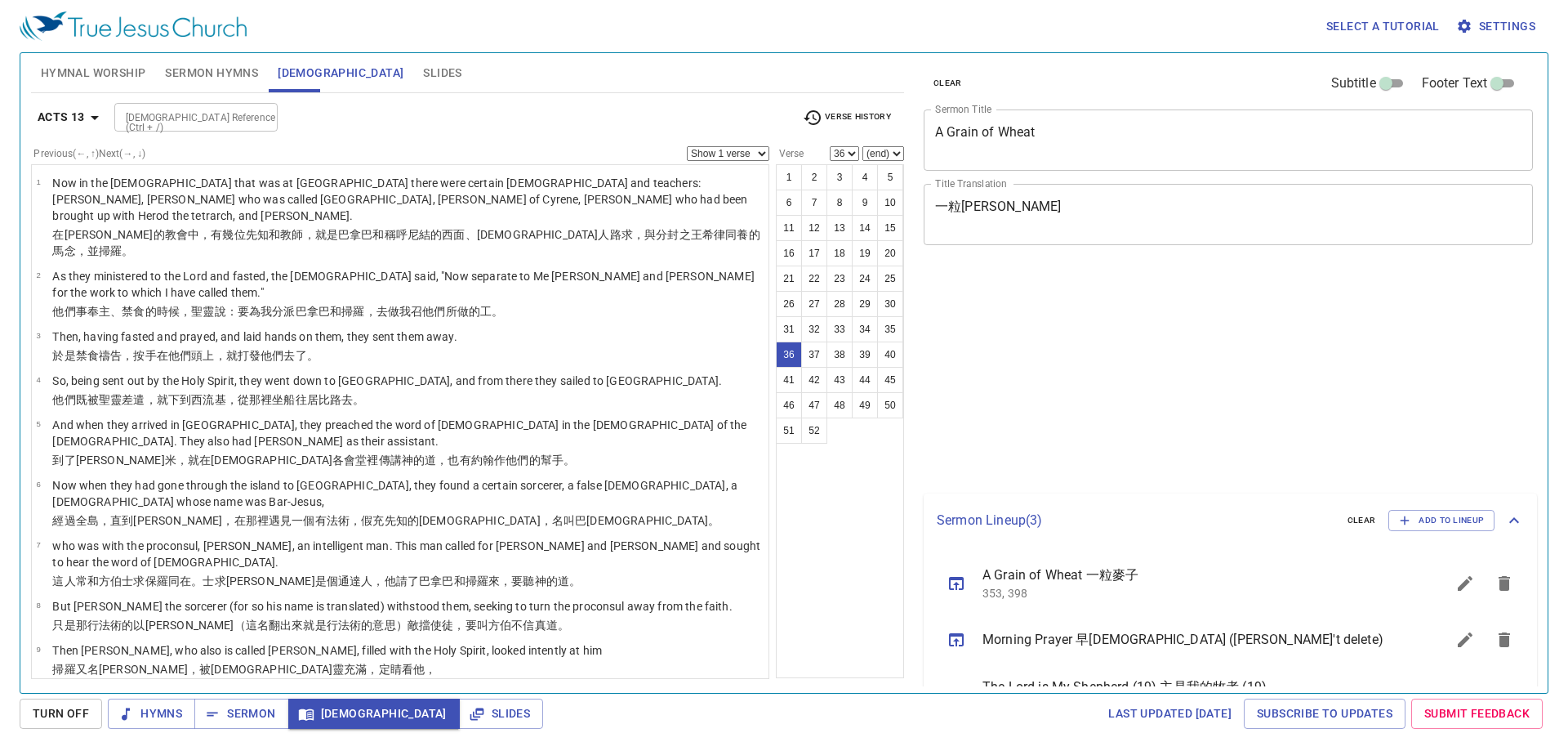
select select "36"
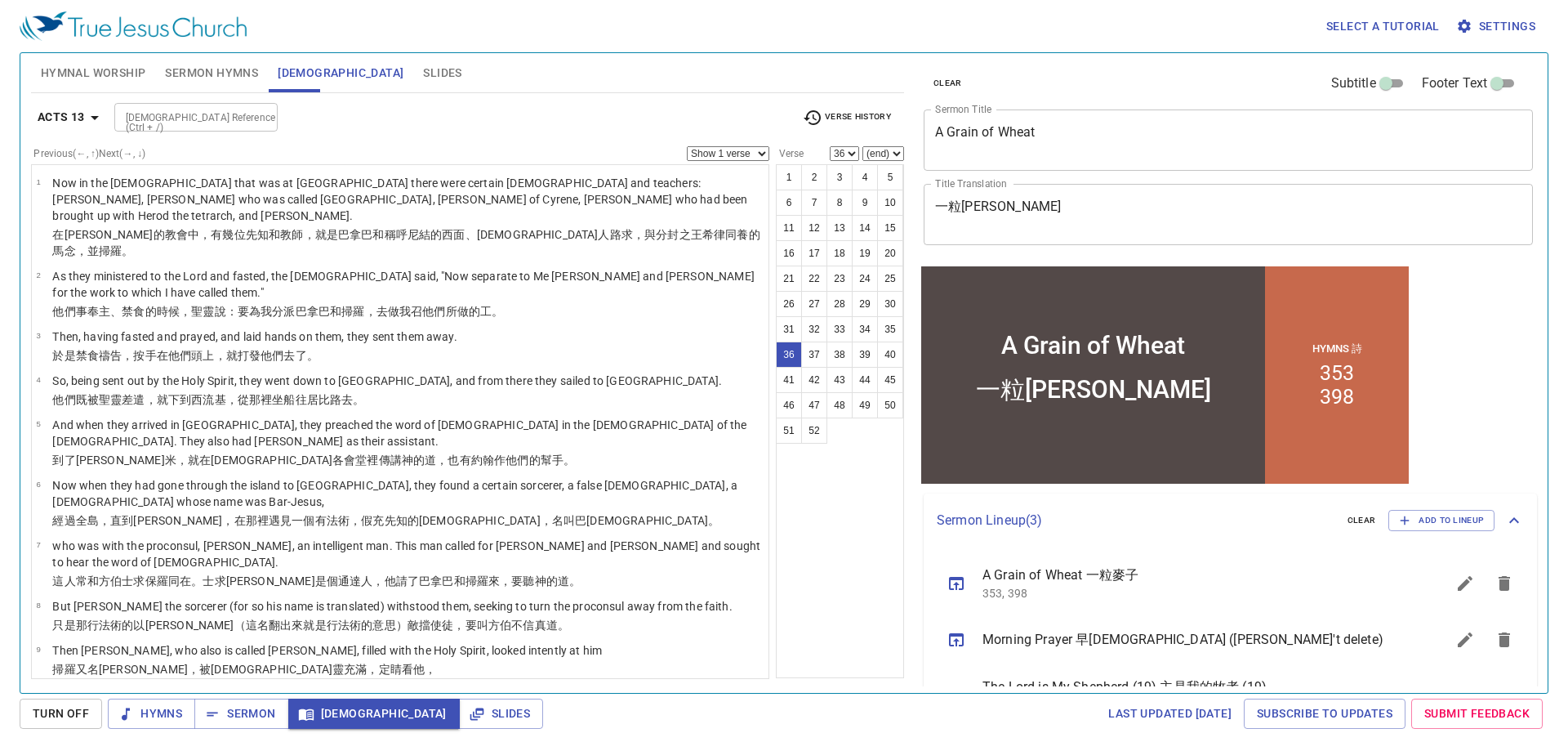
scroll to position [1561, 0]
